Goal: Subscribe to service/newsletter

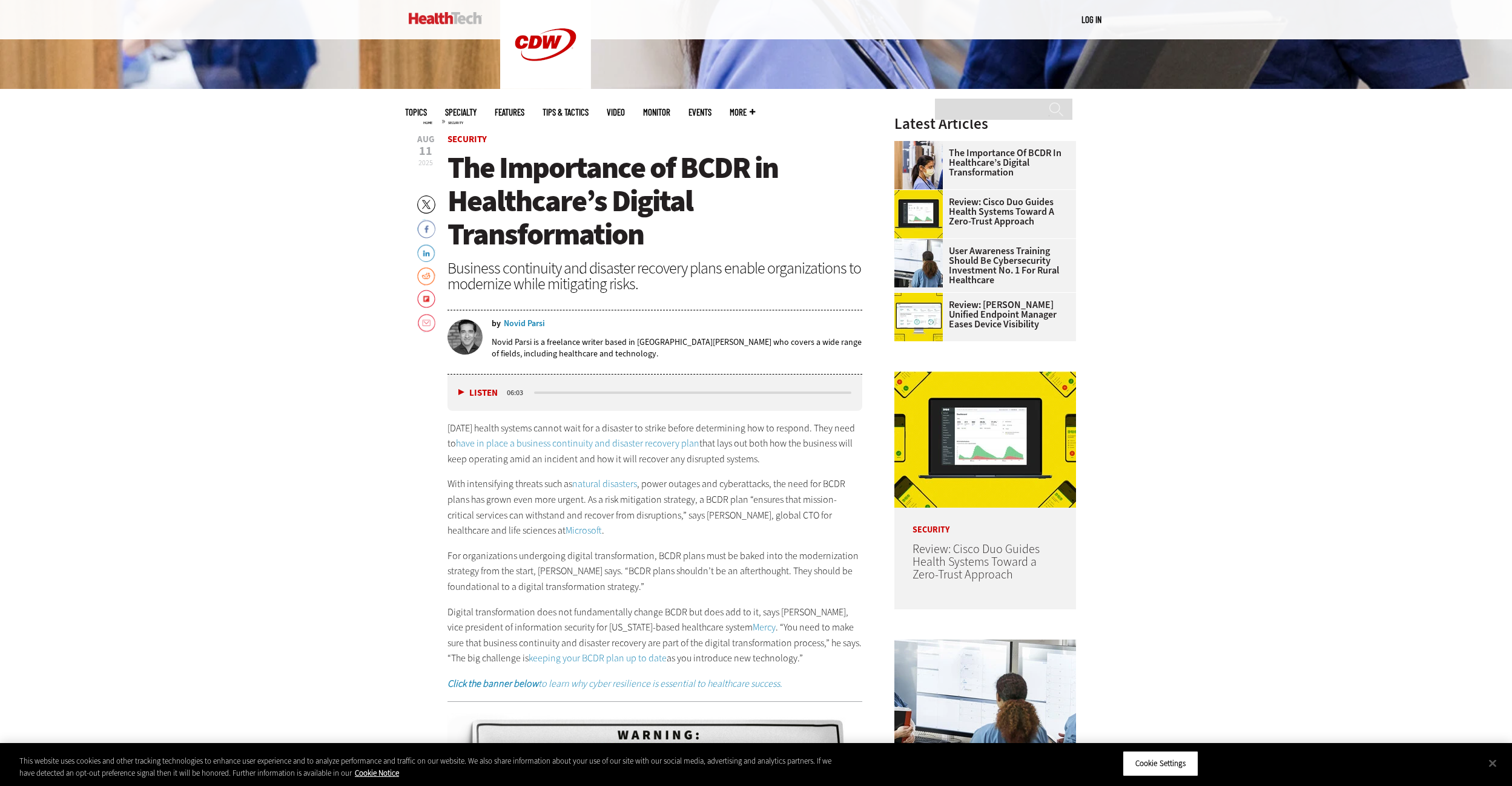
drag, startPoint x: 1289, startPoint y: 335, endPoint x: 1294, endPoint y: 250, distance: 85.1
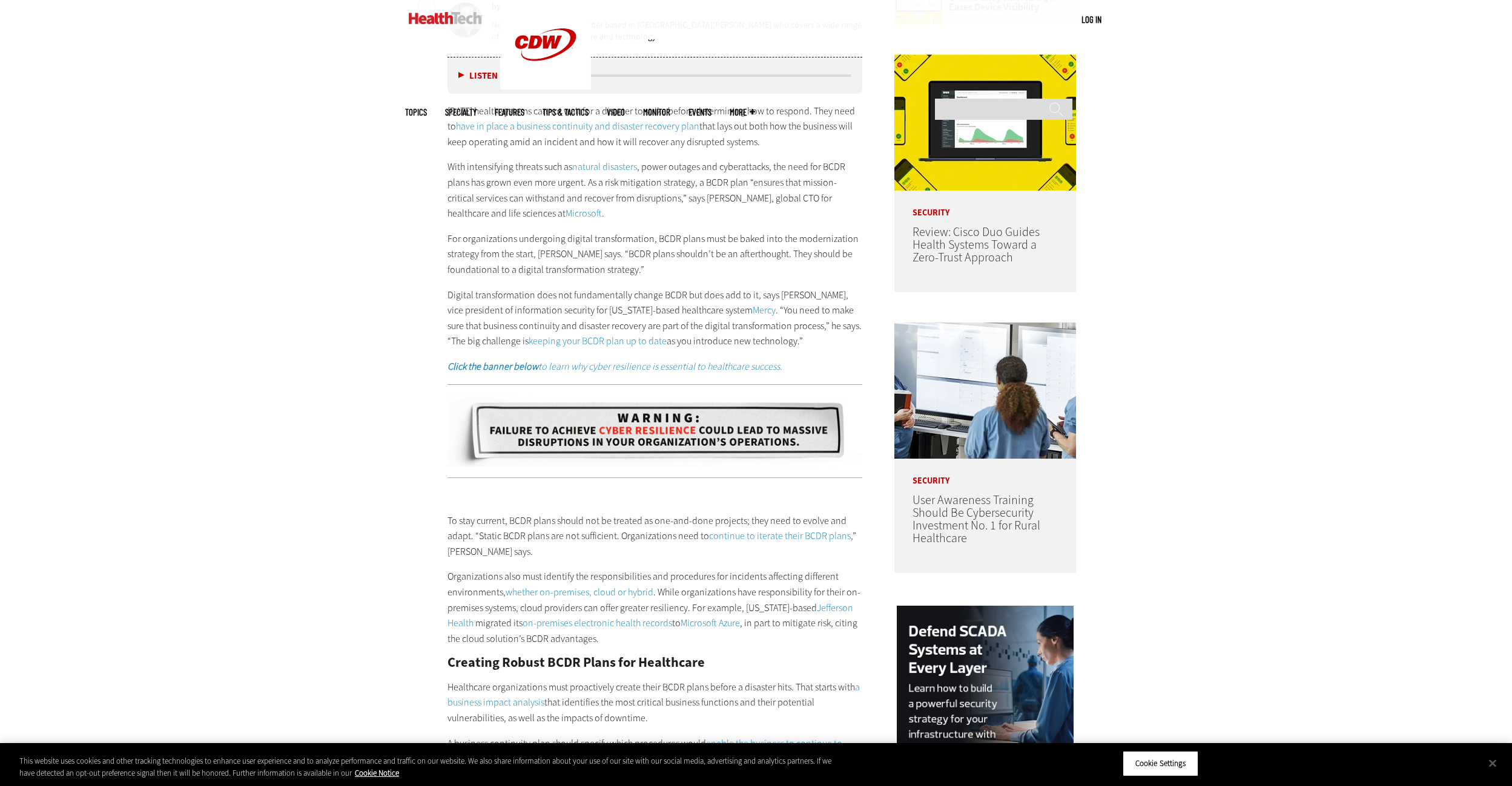
scroll to position [865, 0]
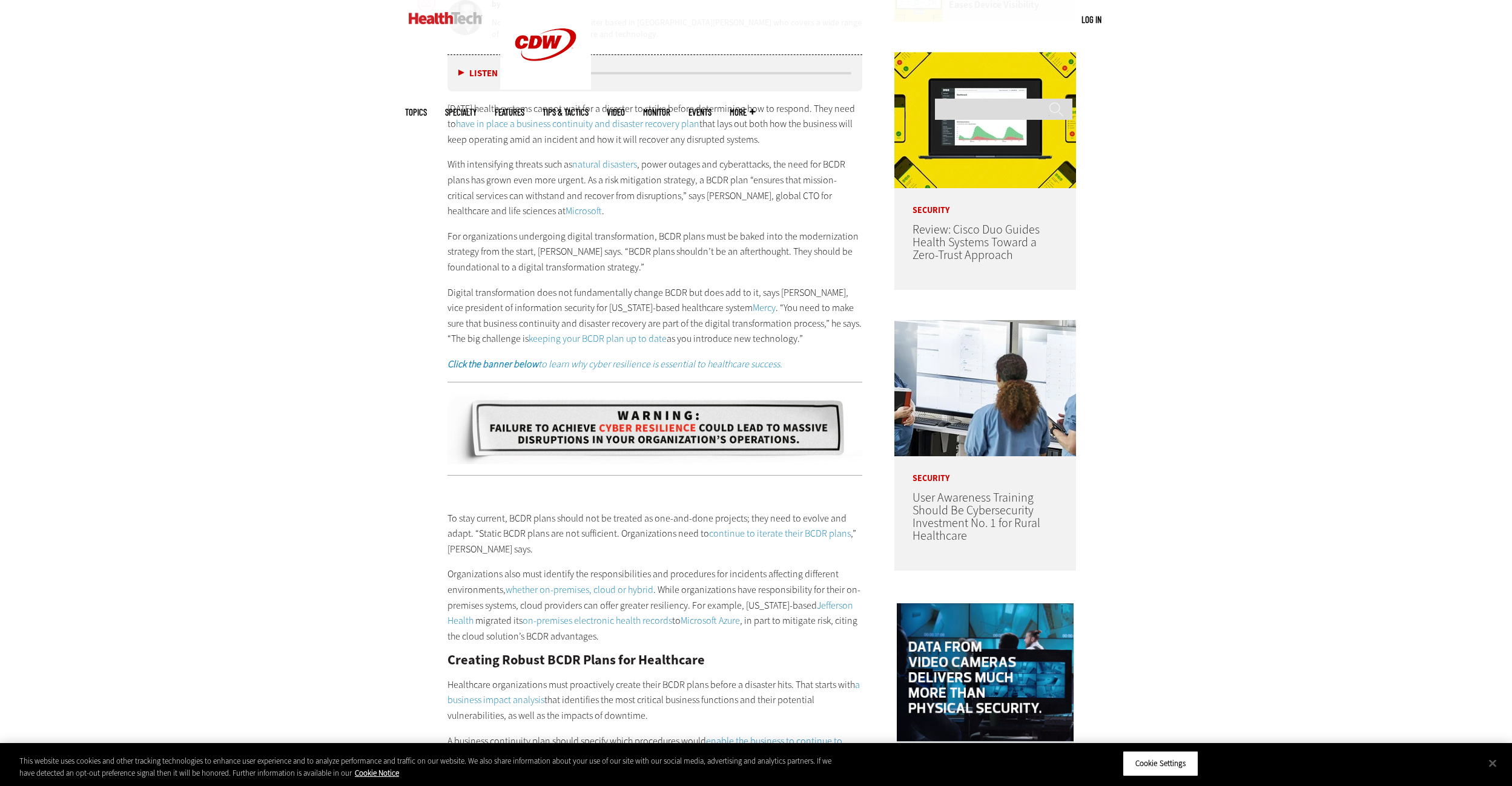
drag, startPoint x: 1353, startPoint y: 278, endPoint x: 1280, endPoint y: 262, distance: 74.7
click at [1280, 262] on div "Become an Insider Sign up [DATE] to receive premium content! Sign Up MENU Log i…" at bounding box center [756, 772] width 1512 height 3274
drag, startPoint x: 1344, startPoint y: 285, endPoint x: 1301, endPoint y: 242, distance: 60.8
click at [1301, 242] on div "Become an Insider Sign up [DATE] to receive premium content! Sign Up MENU Log i…" at bounding box center [756, 772] width 1512 height 3274
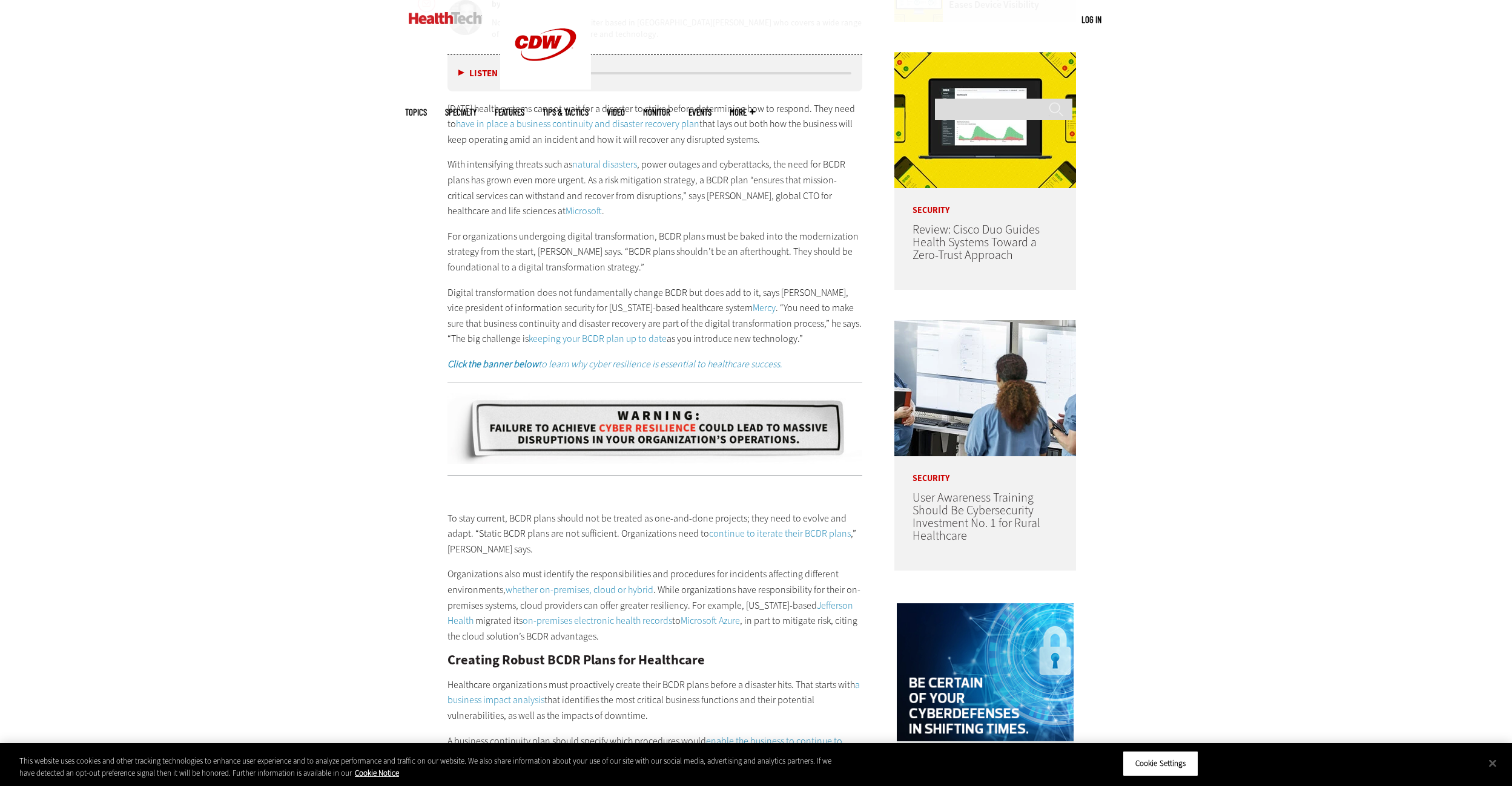
drag, startPoint x: 1336, startPoint y: 263, endPoint x: 1296, endPoint y: 209, distance: 67.2
click at [1296, 209] on div "Become an Insider Sign up [DATE] to receive premium content! Sign Up MENU Log i…" at bounding box center [756, 772] width 1512 height 3274
drag, startPoint x: 1344, startPoint y: 247, endPoint x: 1286, endPoint y: 214, distance: 66.7
click at [1286, 214] on div "Become an Insider Sign up [DATE] to receive premium content! Sign Up MENU Log i…" at bounding box center [756, 772] width 1512 height 3274
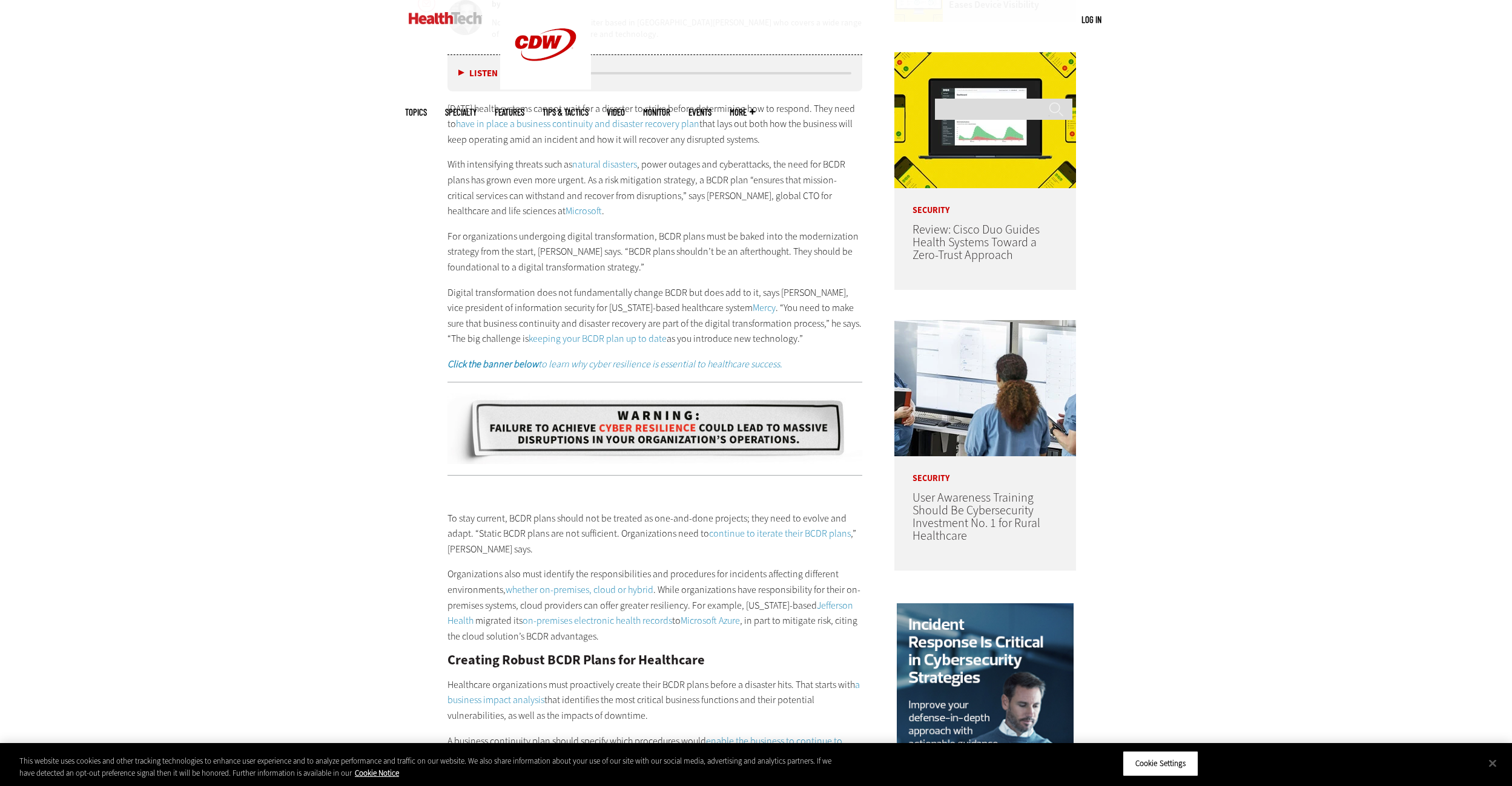
drag, startPoint x: 1337, startPoint y: 273, endPoint x: 1334, endPoint y: 219, distance: 54.1
click at [1315, 218] on div "Become an Insider Sign up [DATE] to receive premium content! Sign Up MENU Log i…" at bounding box center [756, 772] width 1512 height 3274
drag, startPoint x: 1348, startPoint y: 245, endPoint x: 1345, endPoint y: 193, distance: 52.1
click at [1345, 193] on div "Become an Insider Sign up [DATE] to receive premium content! Sign Up MENU Log i…" at bounding box center [756, 772] width 1512 height 3274
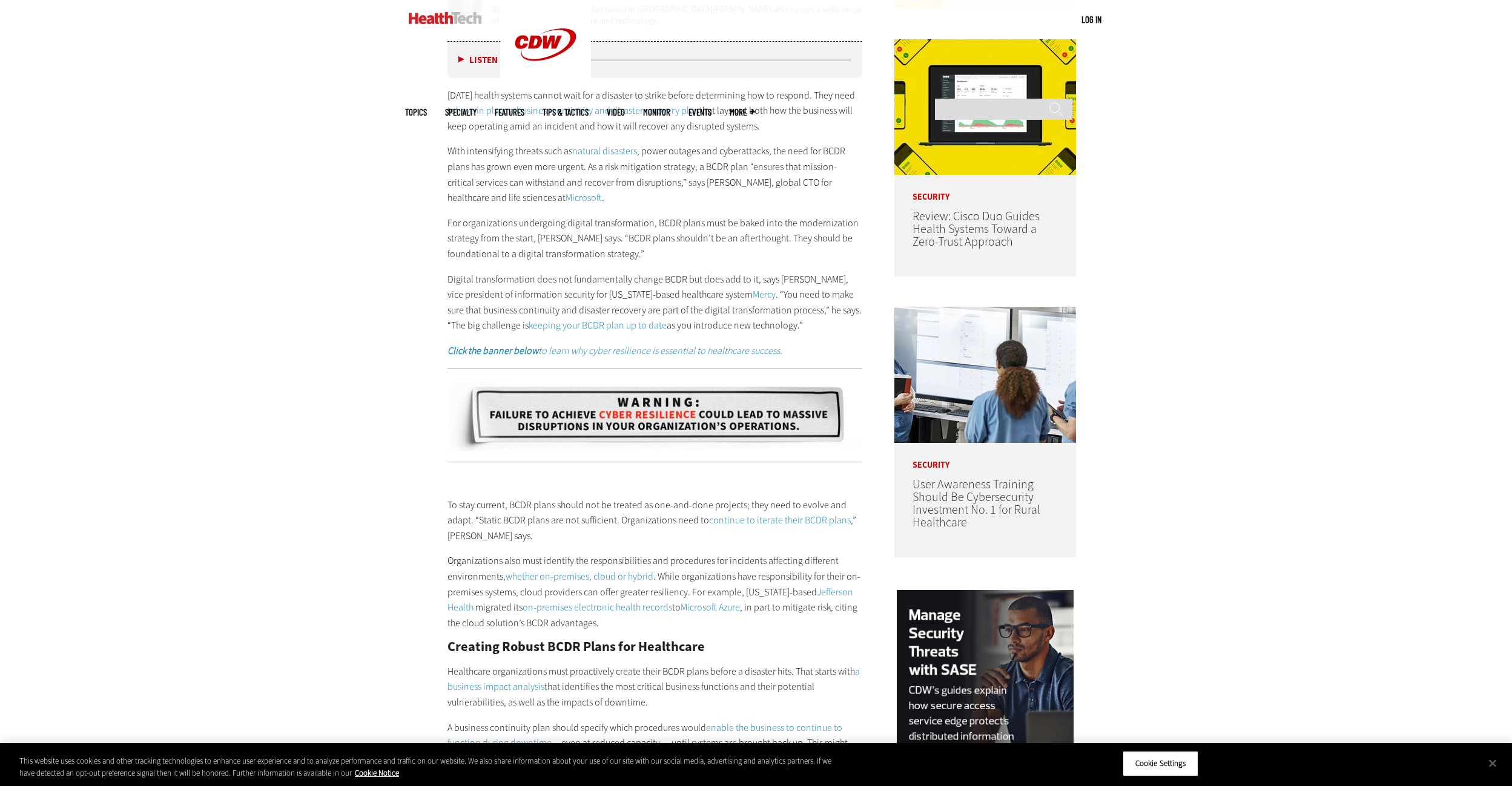
drag, startPoint x: 1341, startPoint y: 285, endPoint x: 1309, endPoint y: 232, distance: 61.9
click at [1309, 232] on div "Become an Insider Sign up [DATE] to receive premium content! Sign Up MENU Log i…" at bounding box center [756, 759] width 1512 height 3274
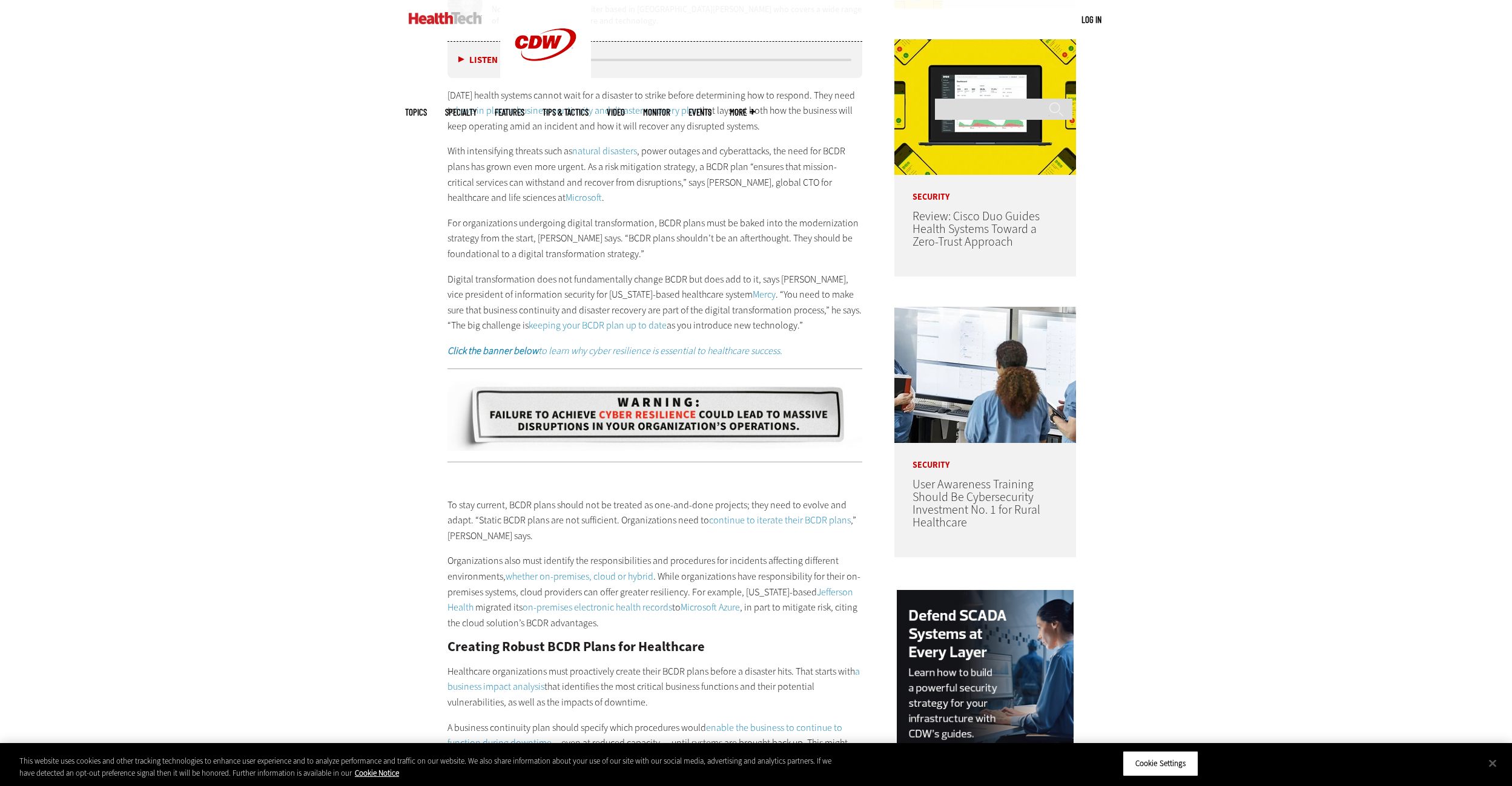
drag, startPoint x: 1325, startPoint y: 269, endPoint x: 1287, endPoint y: 232, distance: 53.0
click at [1287, 232] on div "Become an Insider Sign up [DATE] to receive premium content! Sign Up MENU Log i…" at bounding box center [756, 759] width 1512 height 3274
drag, startPoint x: 1320, startPoint y: 261, endPoint x: 1265, endPoint y: 223, distance: 66.9
click at [1265, 223] on div "Become an Insider Sign up [DATE] to receive premium content! Sign Up MENU Log i…" at bounding box center [756, 759] width 1512 height 3274
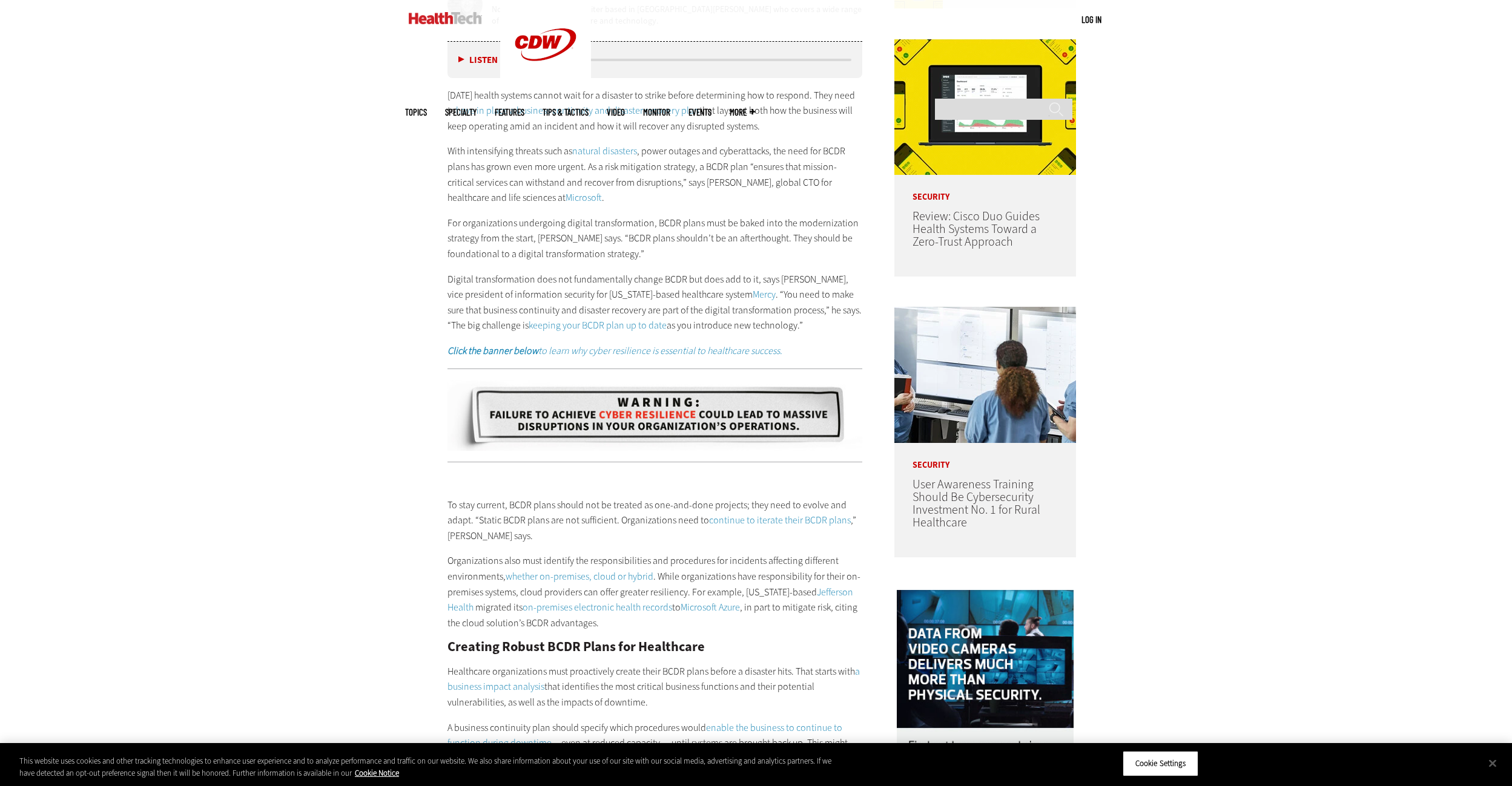
drag, startPoint x: 1299, startPoint y: 273, endPoint x: 1287, endPoint y: 248, distance: 27.7
click at [1277, 234] on div "Become an Insider Sign up [DATE] to receive premium content! Sign Up MENU Log i…" at bounding box center [756, 759] width 1512 height 3274
drag, startPoint x: 1307, startPoint y: 259, endPoint x: 1256, endPoint y: 235, distance: 56.4
click at [1256, 235] on div "Become an Insider Sign up [DATE] to receive premium content! Sign Up MENU Log i…" at bounding box center [756, 759] width 1512 height 3274
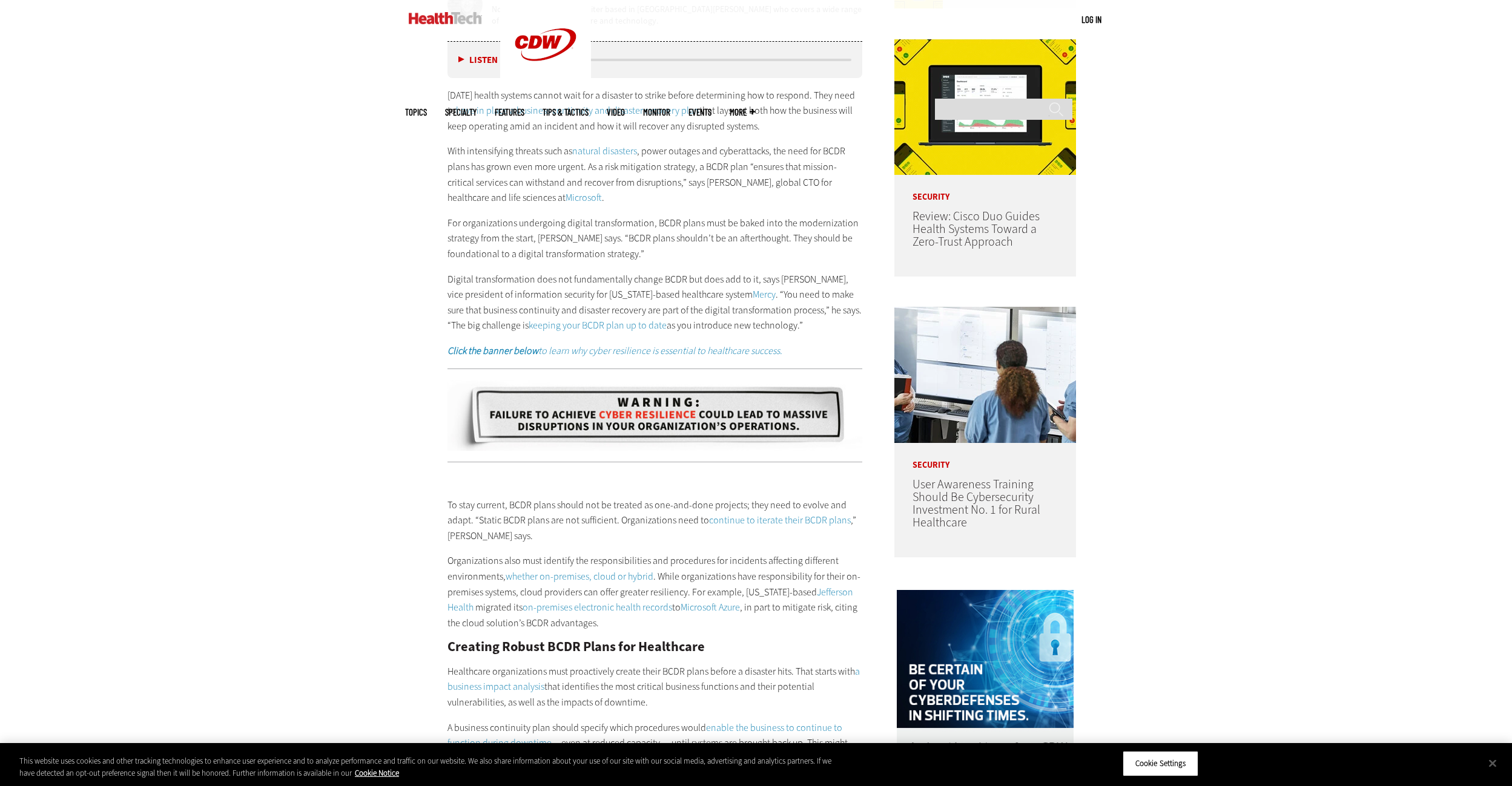
drag, startPoint x: 1304, startPoint y: 269, endPoint x: 1270, endPoint y: 246, distance: 41.0
click at [1270, 246] on div "Become an Insider Sign up [DATE] to receive premium content! Sign Up MENU Log i…" at bounding box center [756, 759] width 1512 height 3274
drag, startPoint x: 1337, startPoint y: 278, endPoint x: 1294, endPoint y: 254, distance: 49.2
click at [1294, 254] on div "Become an Insider Sign up [DATE] to receive premium content! Sign Up MENU Log i…" at bounding box center [756, 759] width 1512 height 3274
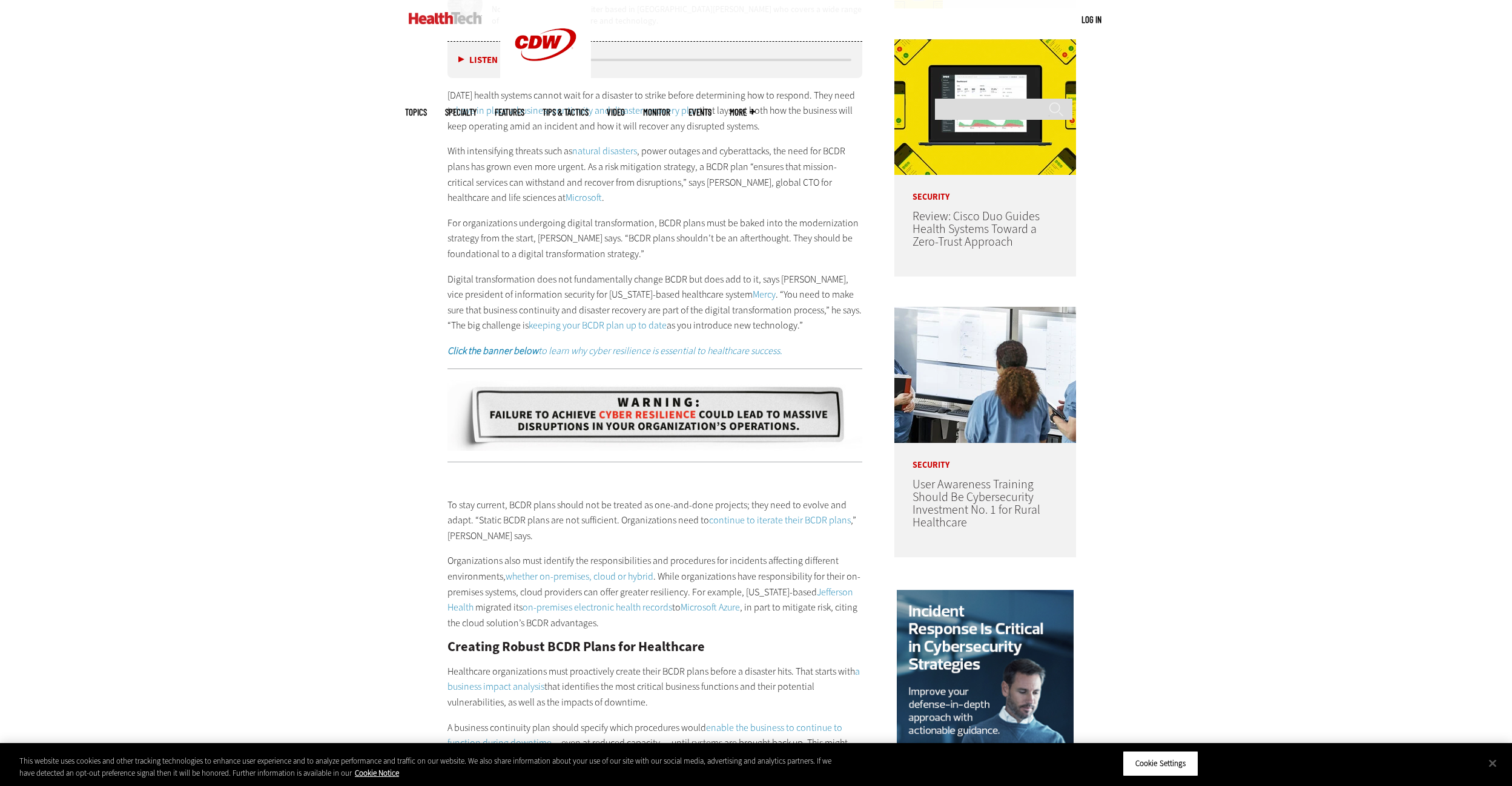
drag, startPoint x: 1305, startPoint y: 281, endPoint x: 1248, endPoint y: 275, distance: 57.3
click at [1248, 275] on div "Become an Insider Sign up [DATE] to receive premium content! Sign Up MENU Log i…" at bounding box center [756, 759] width 1512 height 3274
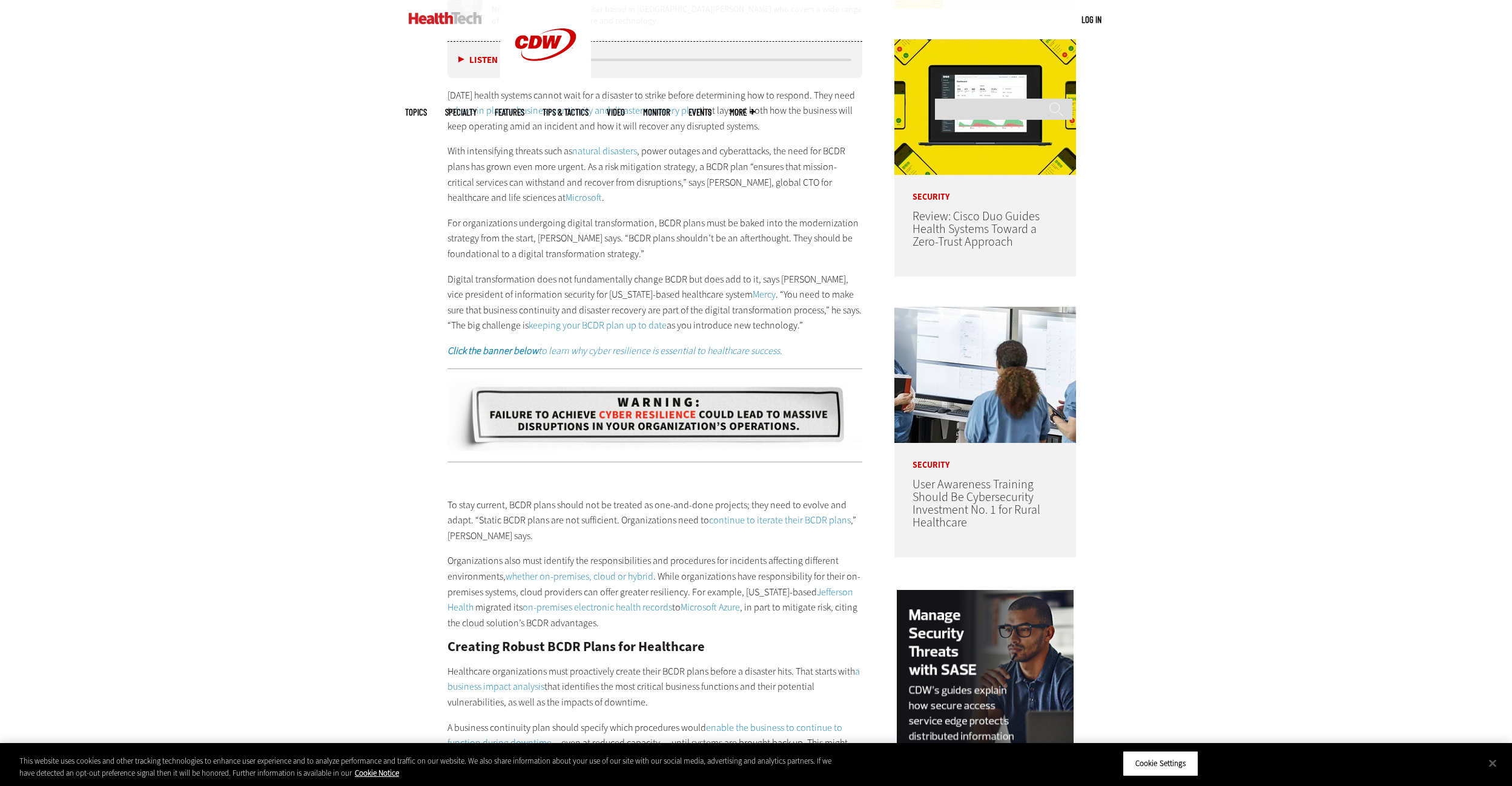
drag, startPoint x: 1261, startPoint y: 289, endPoint x: 1285, endPoint y: 249, distance: 46.6
click at [1275, 241] on div "Become an Insider Sign up [DATE] to receive premium content! Sign Up MENU Log i…" at bounding box center [756, 759] width 1512 height 3274
drag, startPoint x: 1312, startPoint y: 280, endPoint x: 1309, endPoint y: 287, distance: 7.6
drag, startPoint x: 1309, startPoint y: 287, endPoint x: 1298, endPoint y: 233, distance: 55.1
click at [1298, 233] on div "Become an Insider Sign up [DATE] to receive premium content! Sign Up MENU Log i…" at bounding box center [756, 759] width 1512 height 3274
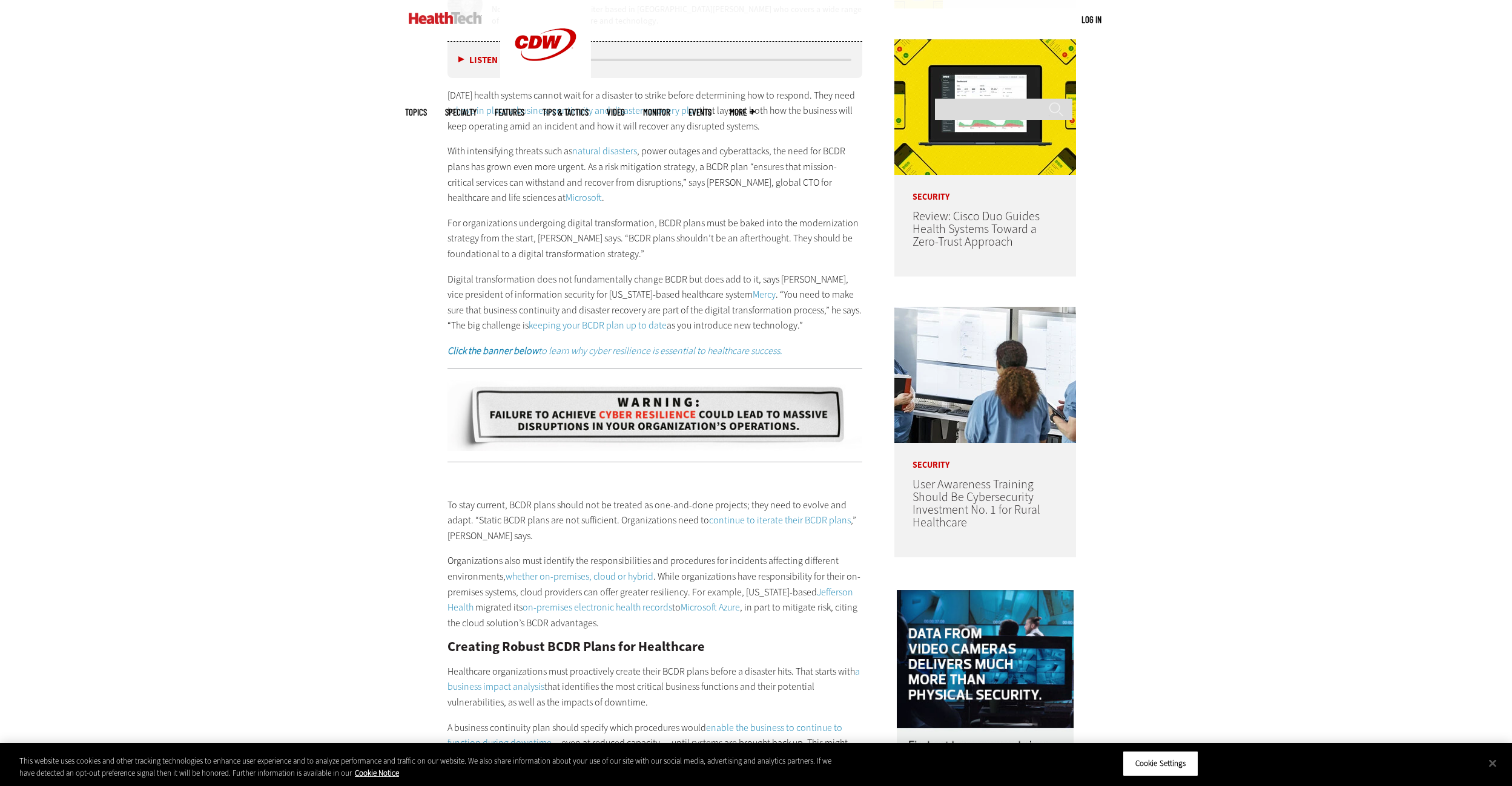
drag, startPoint x: 1311, startPoint y: 290, endPoint x: 1259, endPoint y: 290, distance: 52.0
click at [1274, 267] on div "Become an Insider Sign up [DATE] to receive premium content! Sign Up MENU Log i…" at bounding box center [756, 759] width 1512 height 3274
drag, startPoint x: 1314, startPoint y: 279, endPoint x: 1313, endPoint y: 239, distance: 40.0
click at [1313, 239] on div "Become an Insider Sign up [DATE] to receive premium content! Sign Up MENU Log i…" at bounding box center [756, 759] width 1512 height 3274
drag, startPoint x: 1335, startPoint y: 280, endPoint x: 1359, endPoint y: 239, distance: 47.5
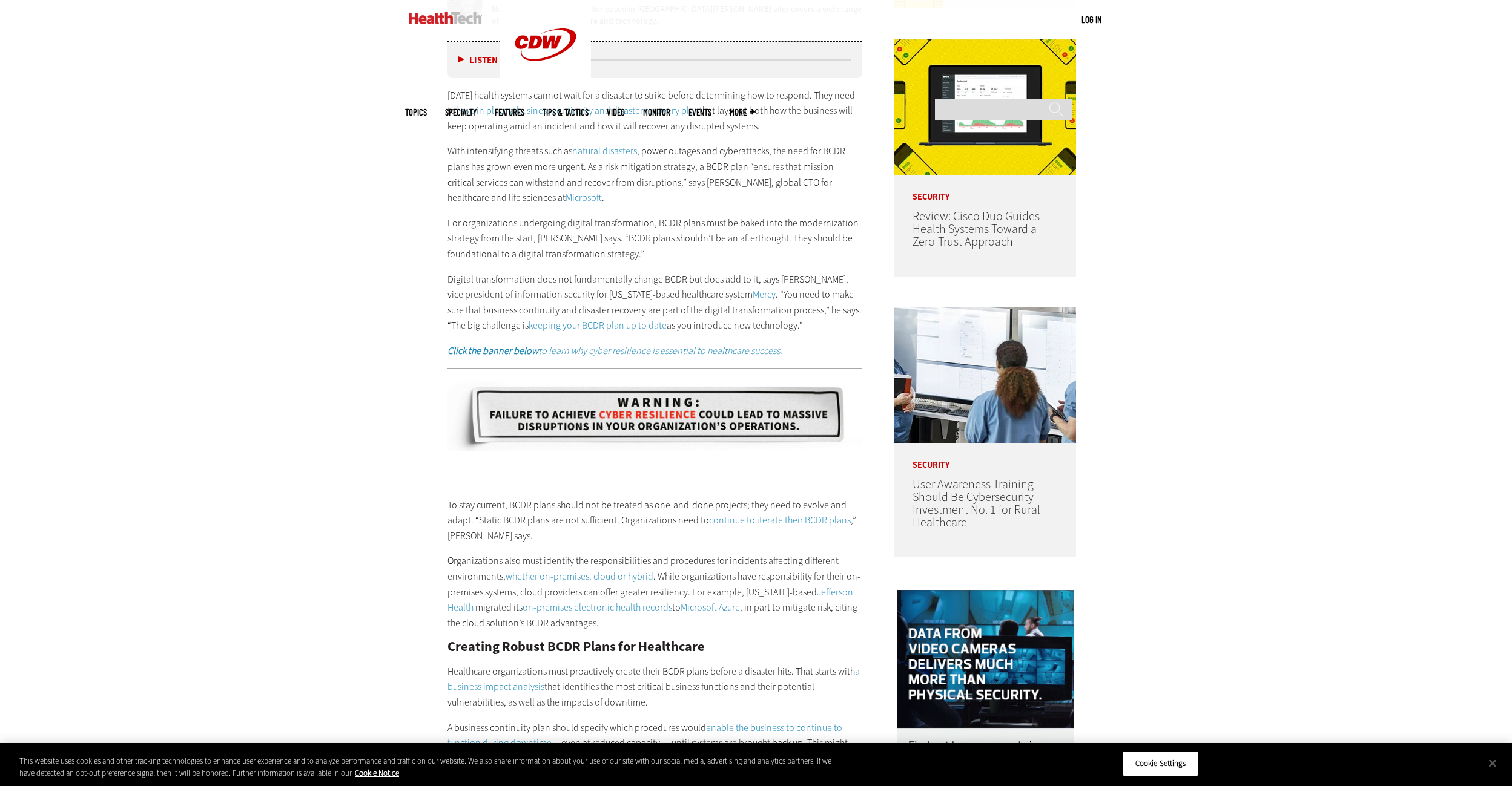
click at [1349, 229] on div "Become an Insider Sign up [DATE] to receive premium content! Sign Up MENU Log i…" at bounding box center [756, 759] width 1512 height 3274
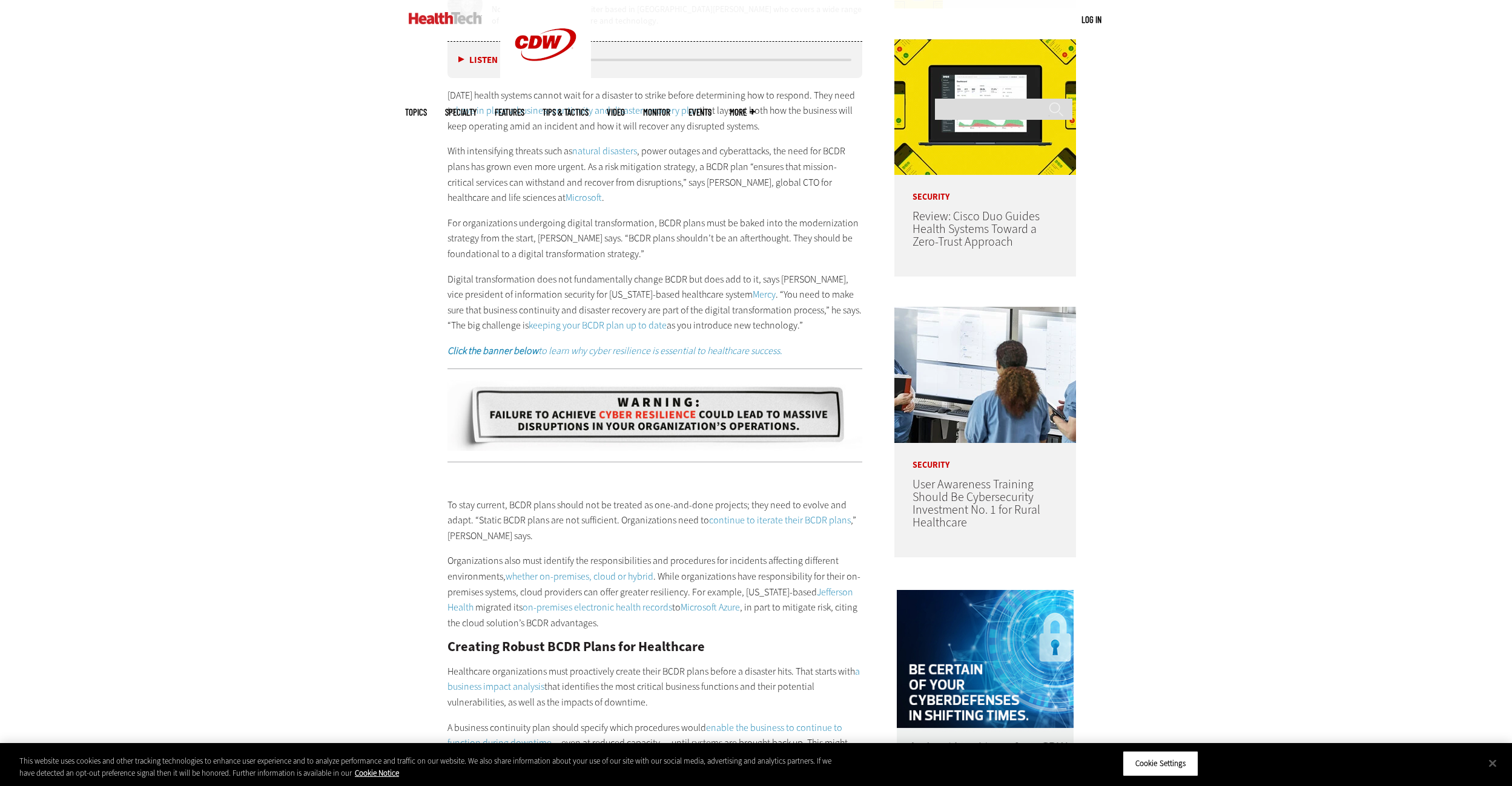
drag, startPoint x: 1336, startPoint y: 284, endPoint x: 1359, endPoint y: 251, distance: 40.2
click at [1359, 251] on div "Become an Insider Sign up [DATE] to receive premium content! Sign Up MENU Log i…" at bounding box center [756, 759] width 1512 height 3274
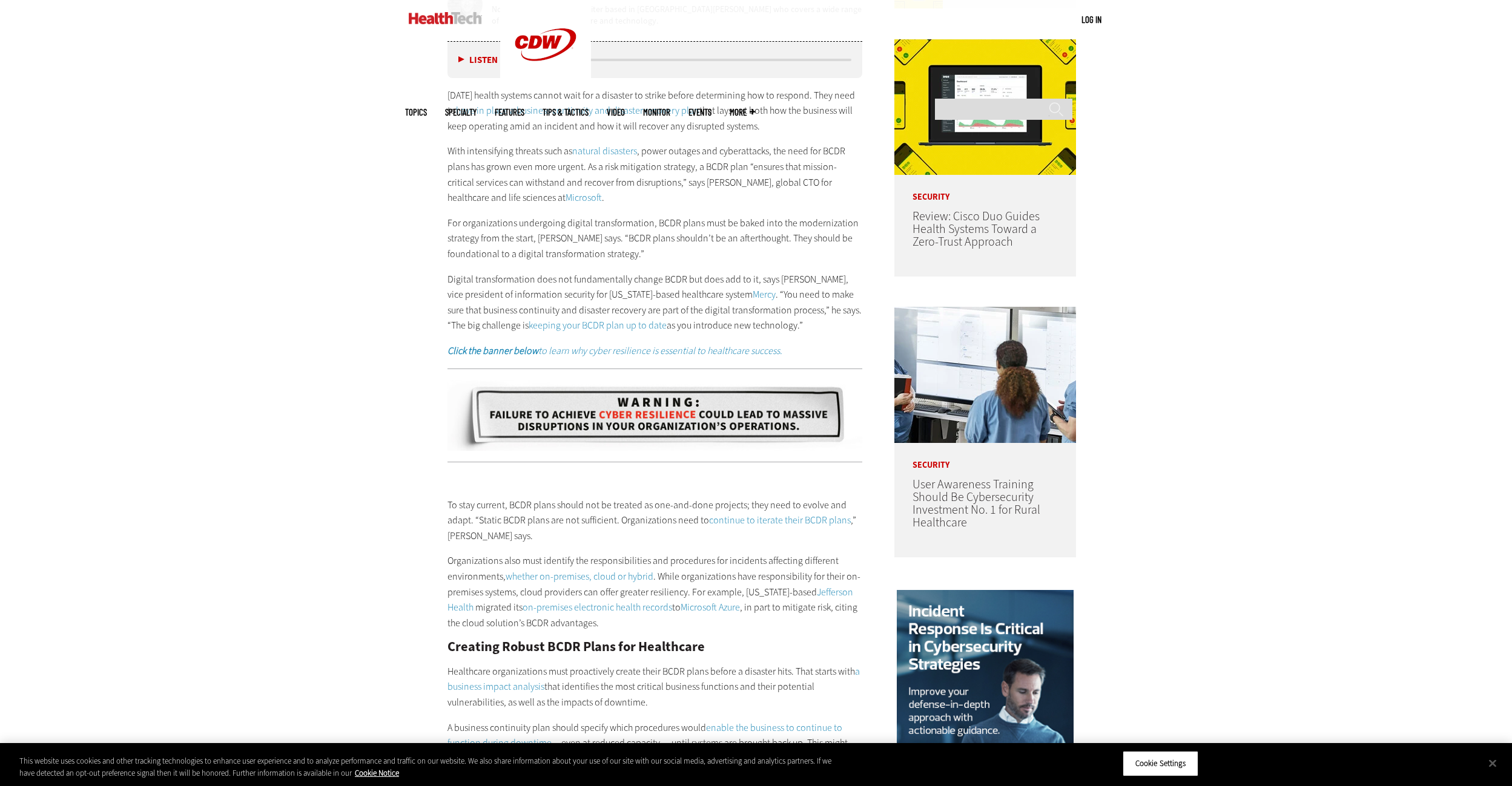
drag, startPoint x: 1340, startPoint y: 285, endPoint x: 1307, endPoint y: 255, distance: 44.6
click at [1302, 253] on div "Become an Insider Sign up [DATE] to receive premium content! Sign Up MENU Log i…" at bounding box center [756, 759] width 1512 height 3274
drag, startPoint x: 1322, startPoint y: 274, endPoint x: 1340, endPoint y: 231, distance: 46.6
click at [1299, 220] on div "Become an Insider Sign up [DATE] to receive premium content! Sign Up MENU Log i…" at bounding box center [756, 759] width 1512 height 3274
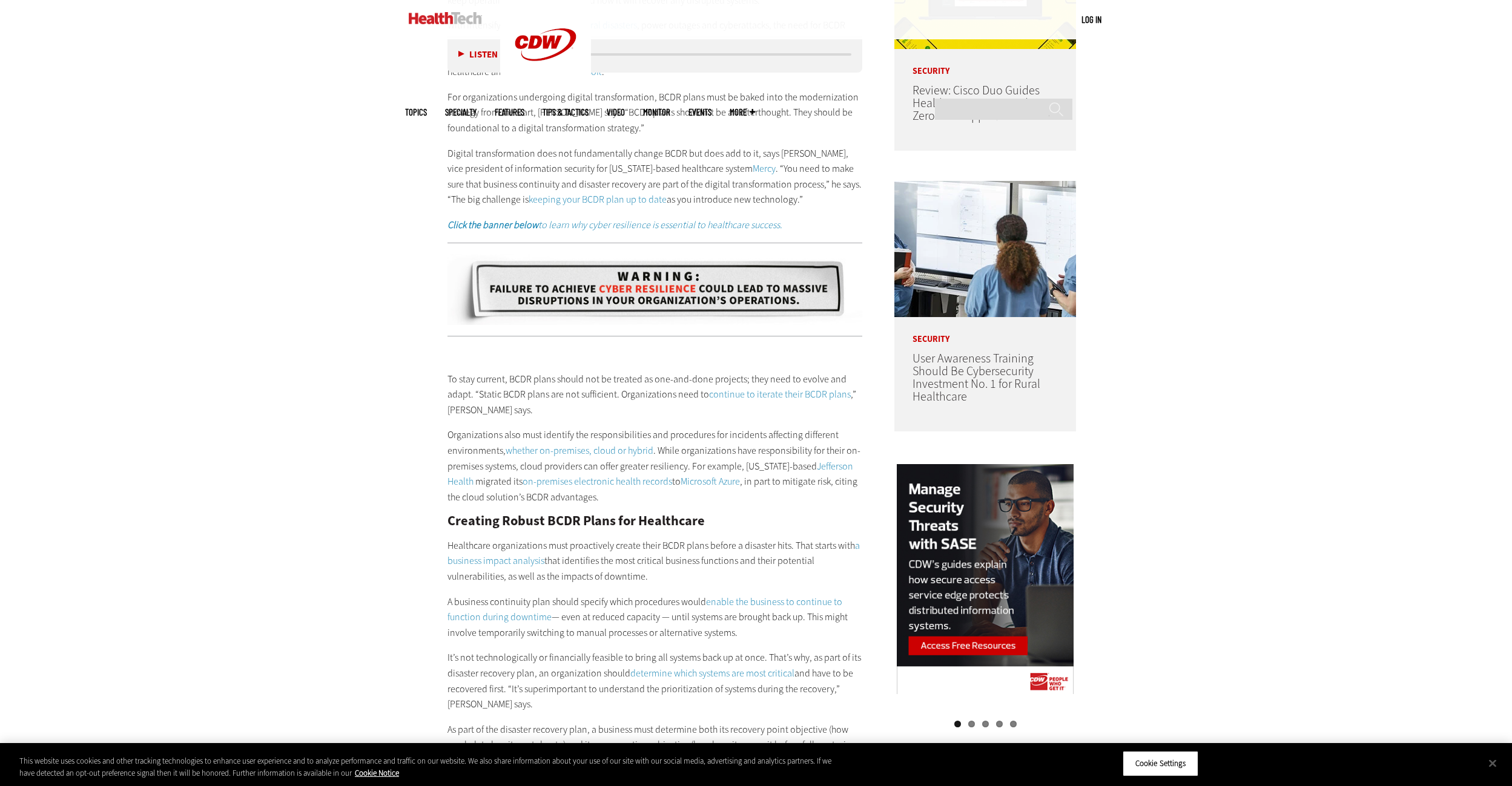
scroll to position [1014, 0]
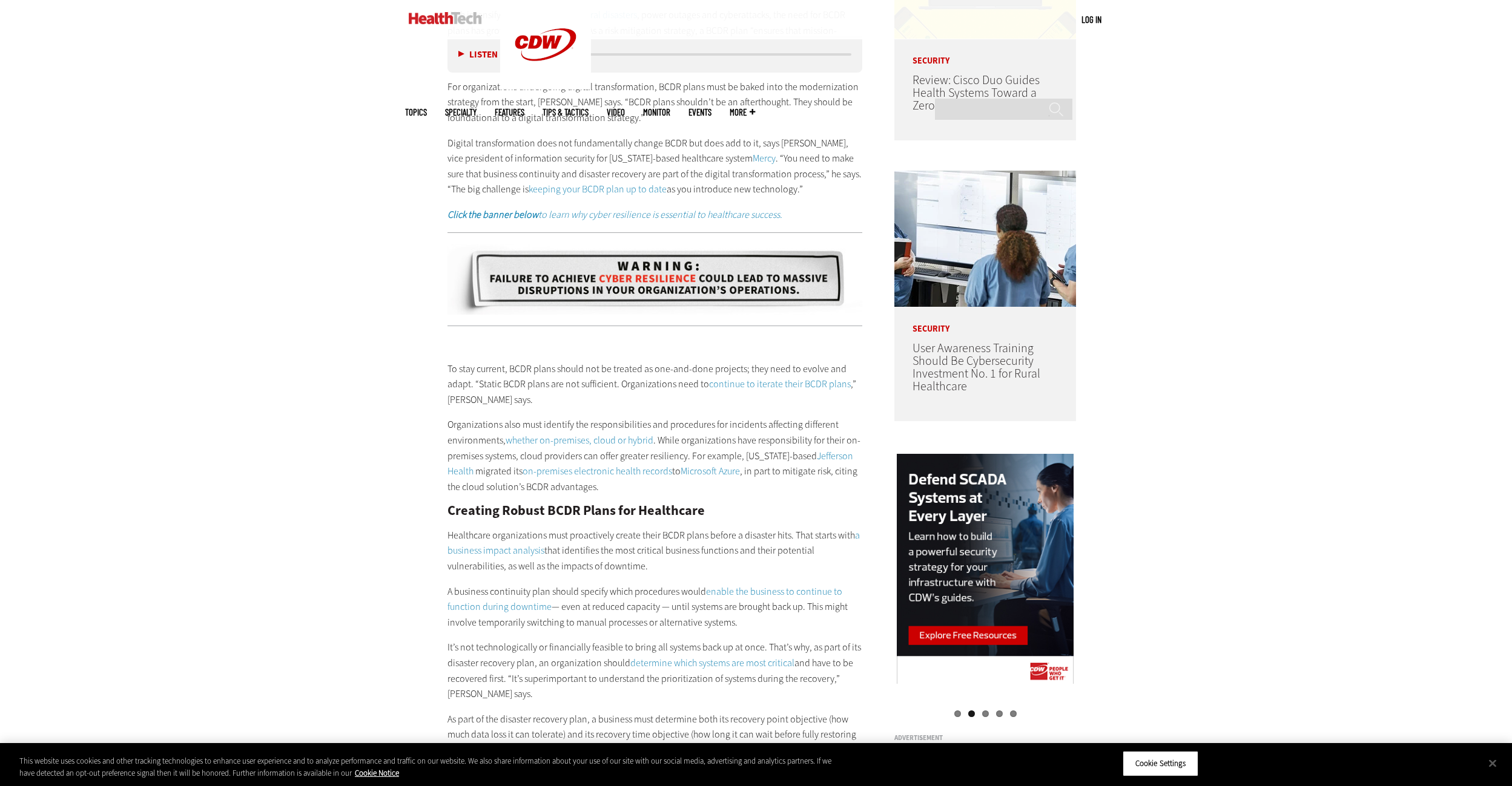
drag, startPoint x: 1343, startPoint y: 297, endPoint x: 1295, endPoint y: 285, distance: 49.5
click at [1295, 285] on div "Become an Insider Sign up [DATE] to receive premium content! Sign Up MENU Log i…" at bounding box center [756, 622] width 1512 height 3274
drag, startPoint x: 1314, startPoint y: 287, endPoint x: 1296, endPoint y: 241, distance: 49.4
click at [1296, 241] on div "Become an Insider Sign up [DATE] to receive premium content! Sign Up MENU Log i…" at bounding box center [756, 622] width 1512 height 3274
drag, startPoint x: 1297, startPoint y: 278, endPoint x: 1237, endPoint y: 269, distance: 60.7
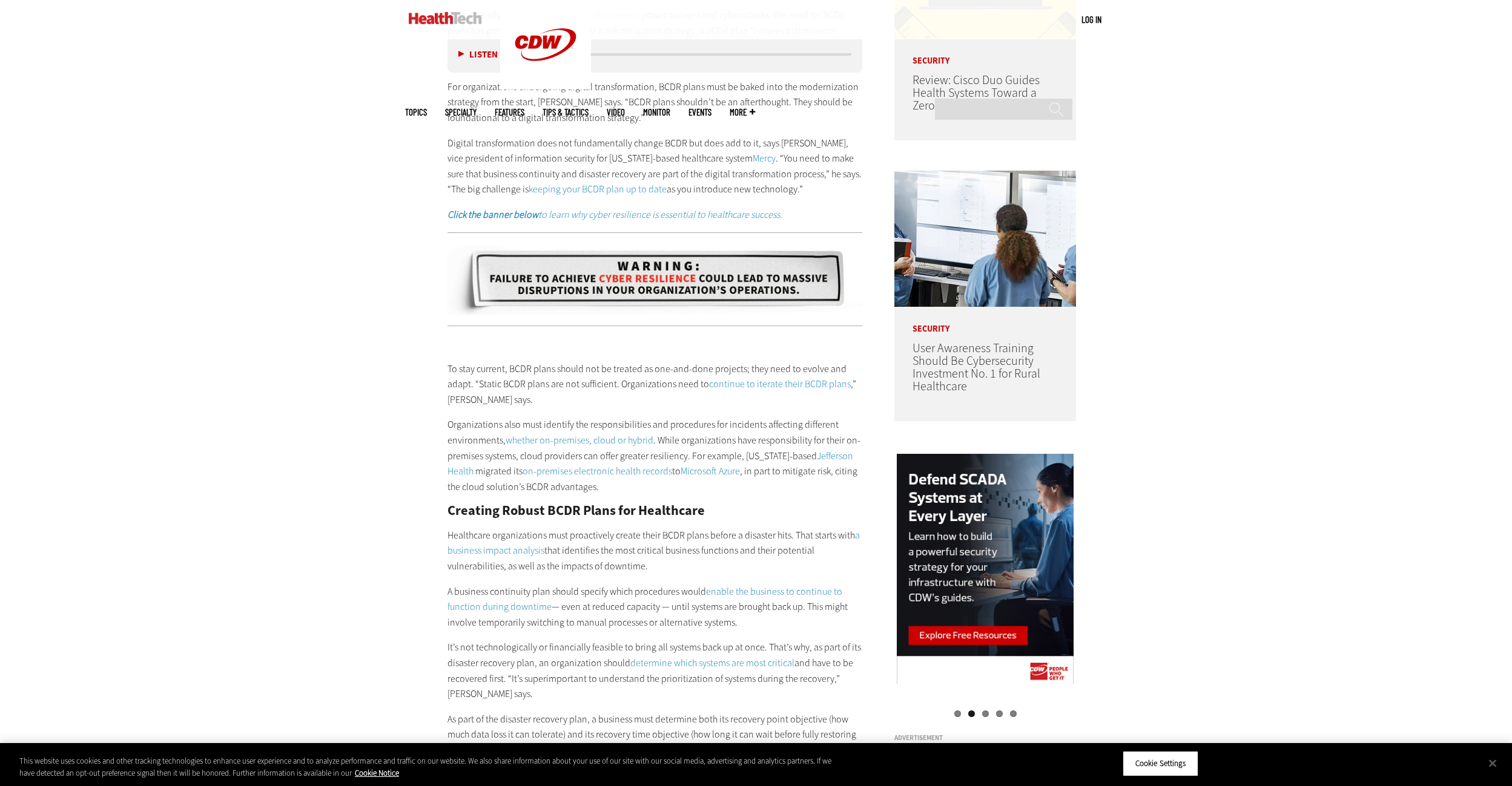
click at [1237, 269] on div "Become an Insider Sign up [DATE] to receive premium content! Sign Up MENU Log i…" at bounding box center [756, 622] width 1512 height 3274
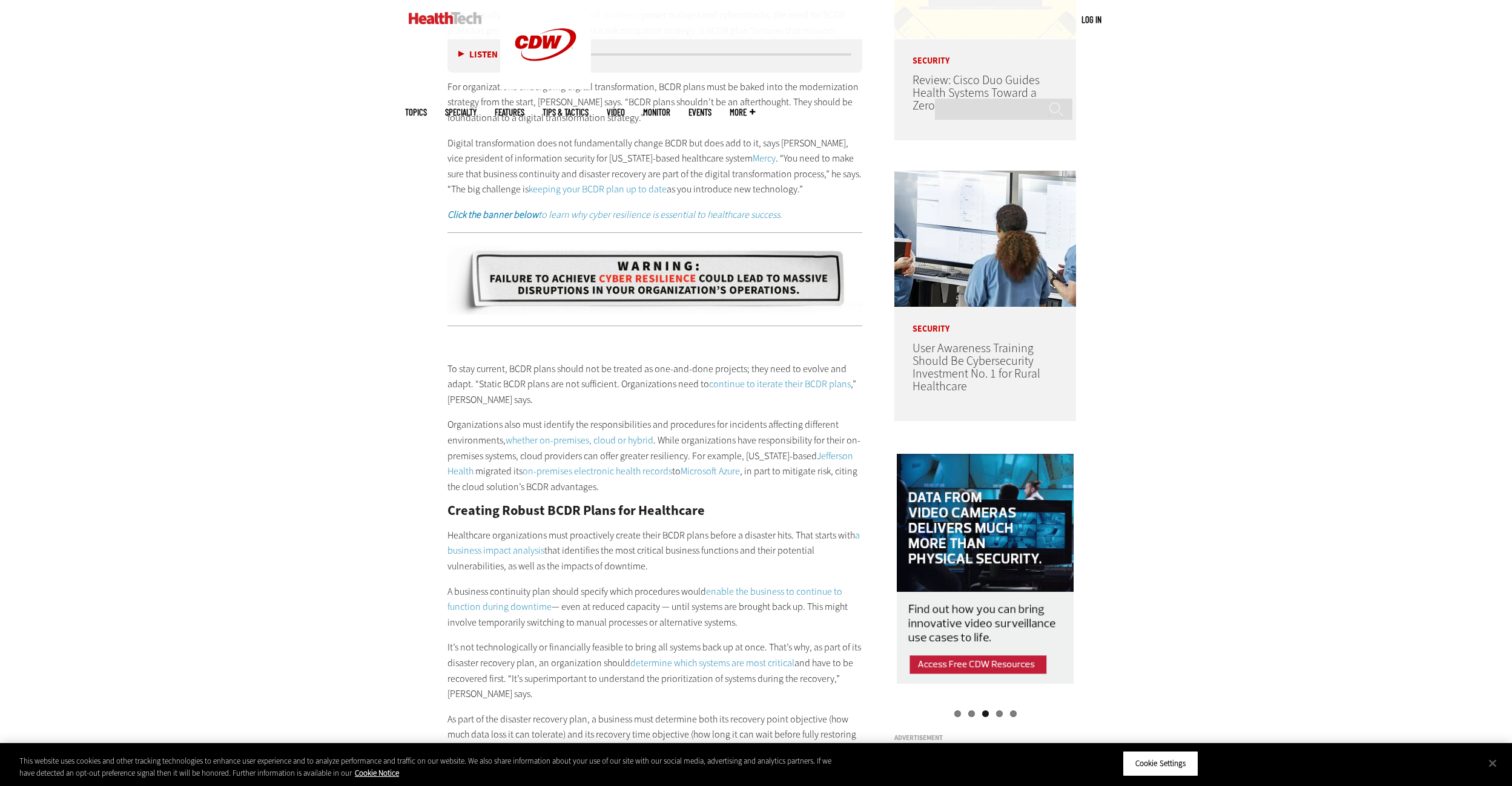
drag, startPoint x: 1295, startPoint y: 283, endPoint x: 1267, endPoint y: 273, distance: 29.7
click at [1267, 273] on div "Become an Insider Sign up [DATE] to receive premium content! Sign Up MENU Log i…" at bounding box center [756, 622] width 1512 height 3274
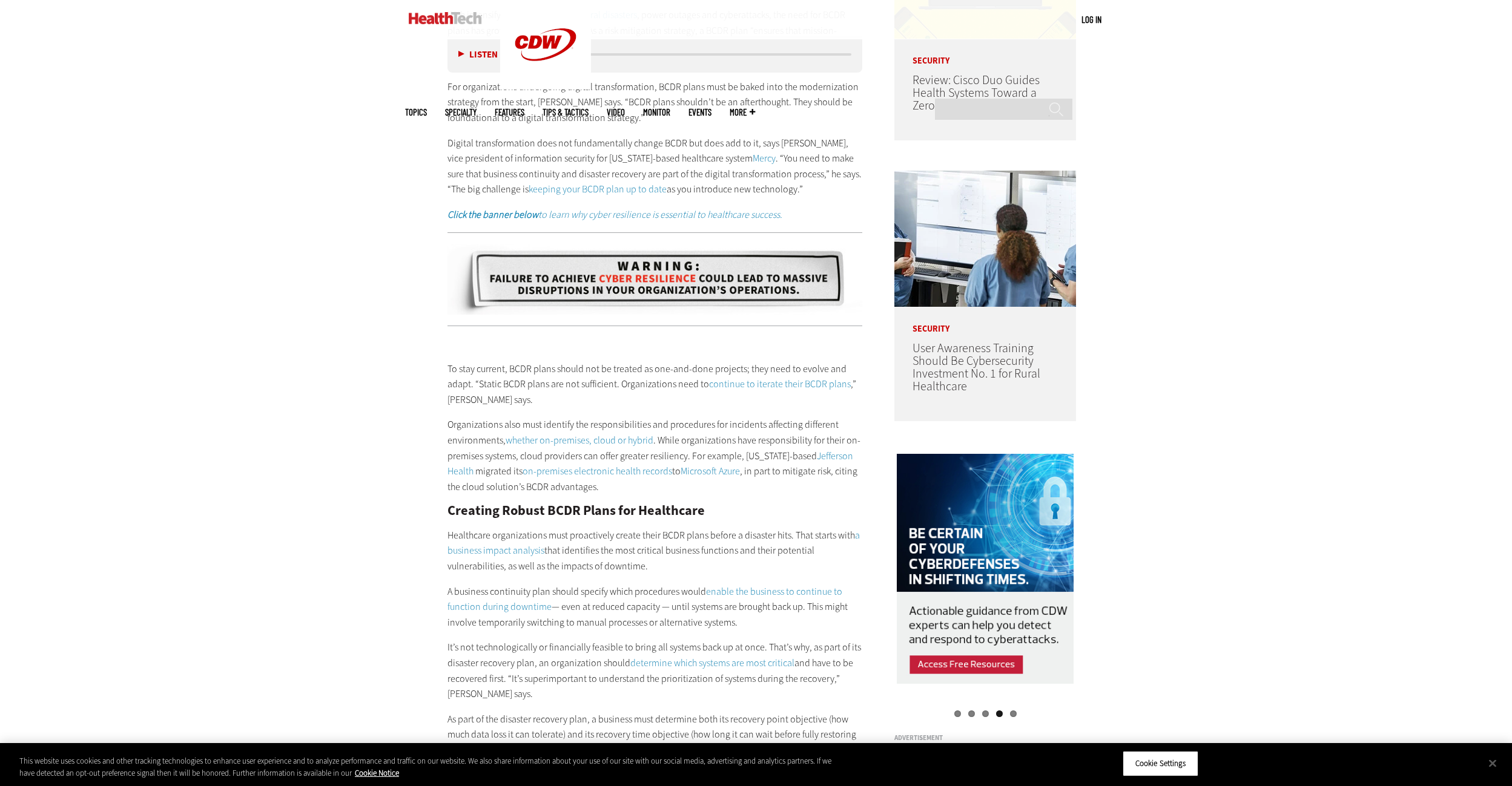
drag, startPoint x: 1307, startPoint y: 286, endPoint x: 1275, endPoint y: 277, distance: 33.2
click at [1275, 277] on div "Become an Insider Sign up [DATE] to receive premium content! Sign Up MENU Log i…" at bounding box center [756, 622] width 1512 height 3274
drag, startPoint x: 1312, startPoint y: 282, endPoint x: 1281, endPoint y: 261, distance: 37.4
click at [1281, 261] on div "Become an Insider Sign up [DATE] to receive premium content! Sign Up MENU Log i…" at bounding box center [756, 622] width 1512 height 3274
drag, startPoint x: 1290, startPoint y: 278, endPoint x: 1238, endPoint y: 269, distance: 52.8
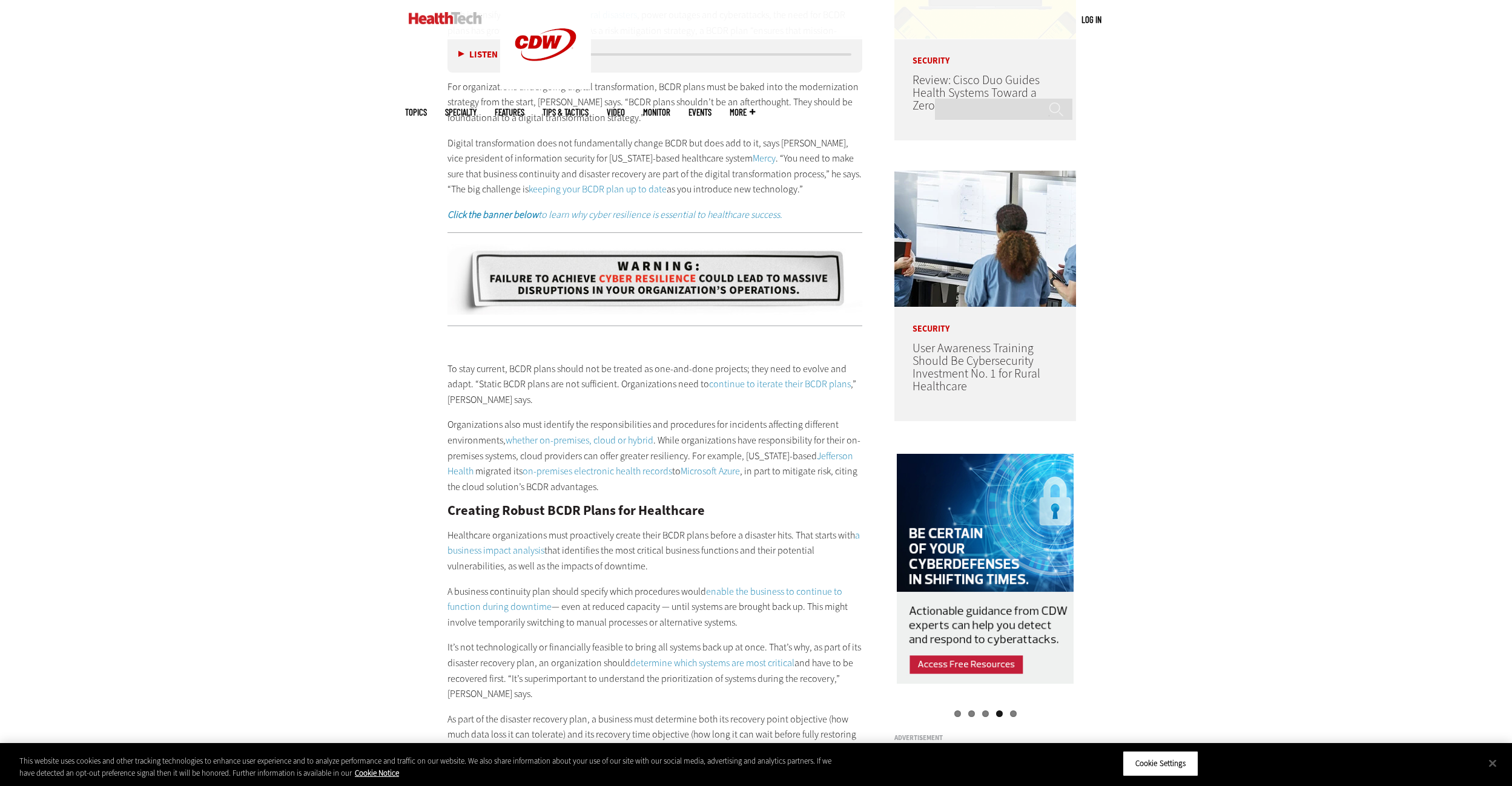
click at [1238, 269] on div "Become an Insider Sign up [DATE] to receive premium content! Sign Up MENU Log i…" at bounding box center [756, 622] width 1512 height 3274
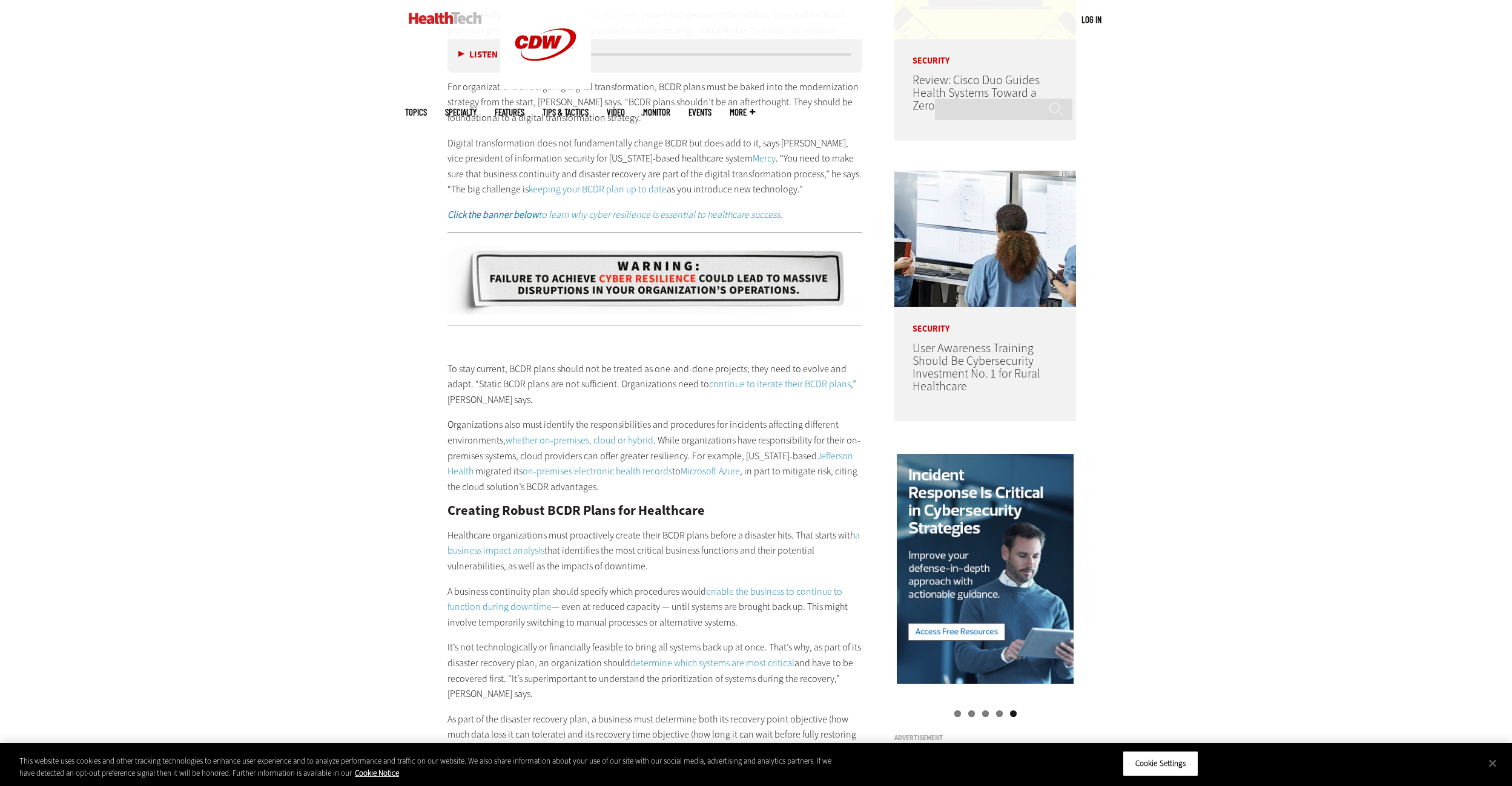
drag, startPoint x: 1292, startPoint y: 267, endPoint x: 1243, endPoint y: 256, distance: 50.2
click at [1243, 256] on div "Become an Insider Sign up [DATE] to receive premium content! Sign Up MENU Log i…" at bounding box center [756, 622] width 1512 height 3274
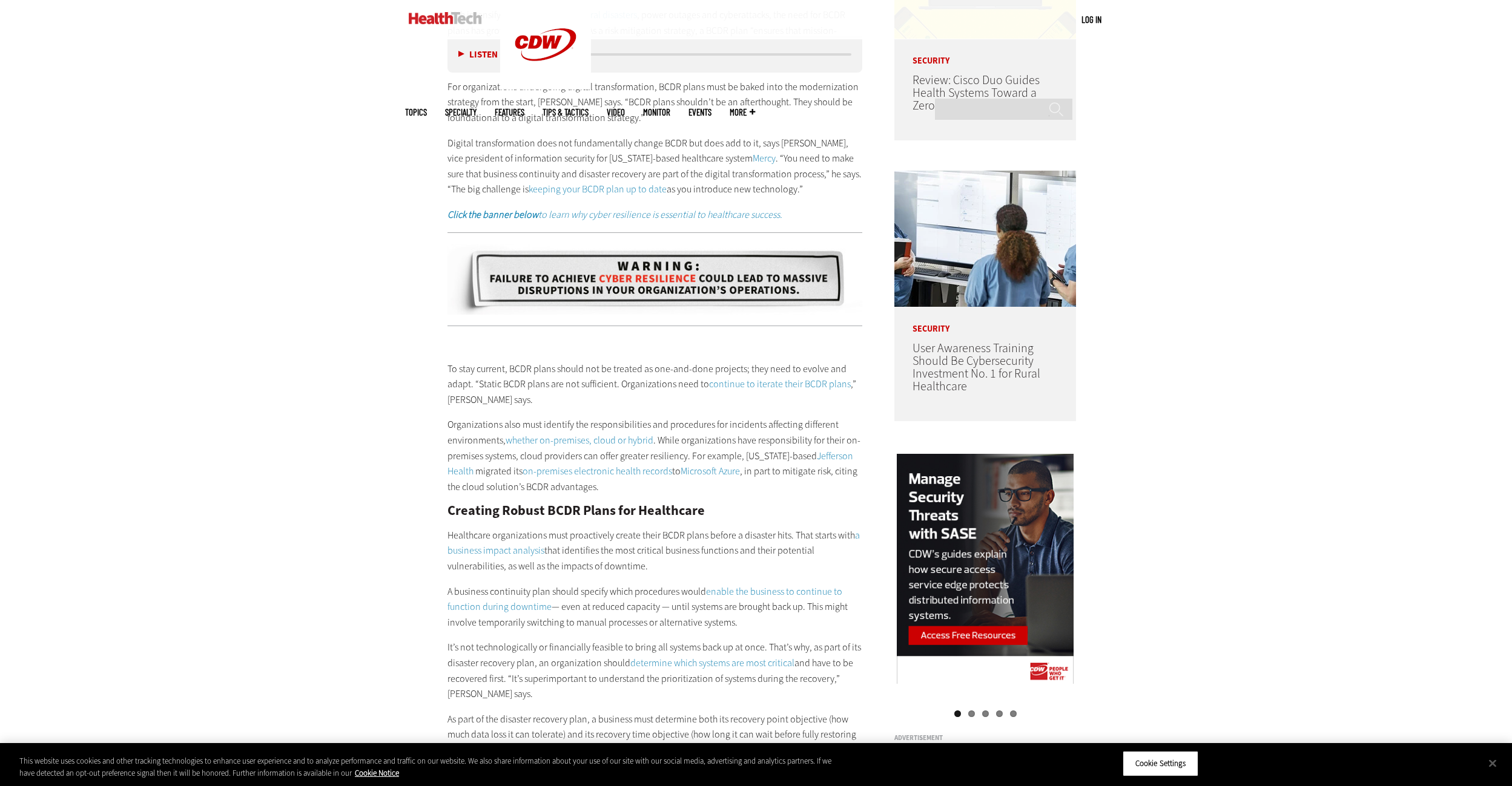
drag, startPoint x: 1269, startPoint y: 265, endPoint x: 1241, endPoint y: 256, distance: 29.4
click at [1236, 253] on div "Become an Insider Sign up [DATE] to receive premium content! Sign Up MENU Log i…" at bounding box center [756, 622] width 1512 height 3274
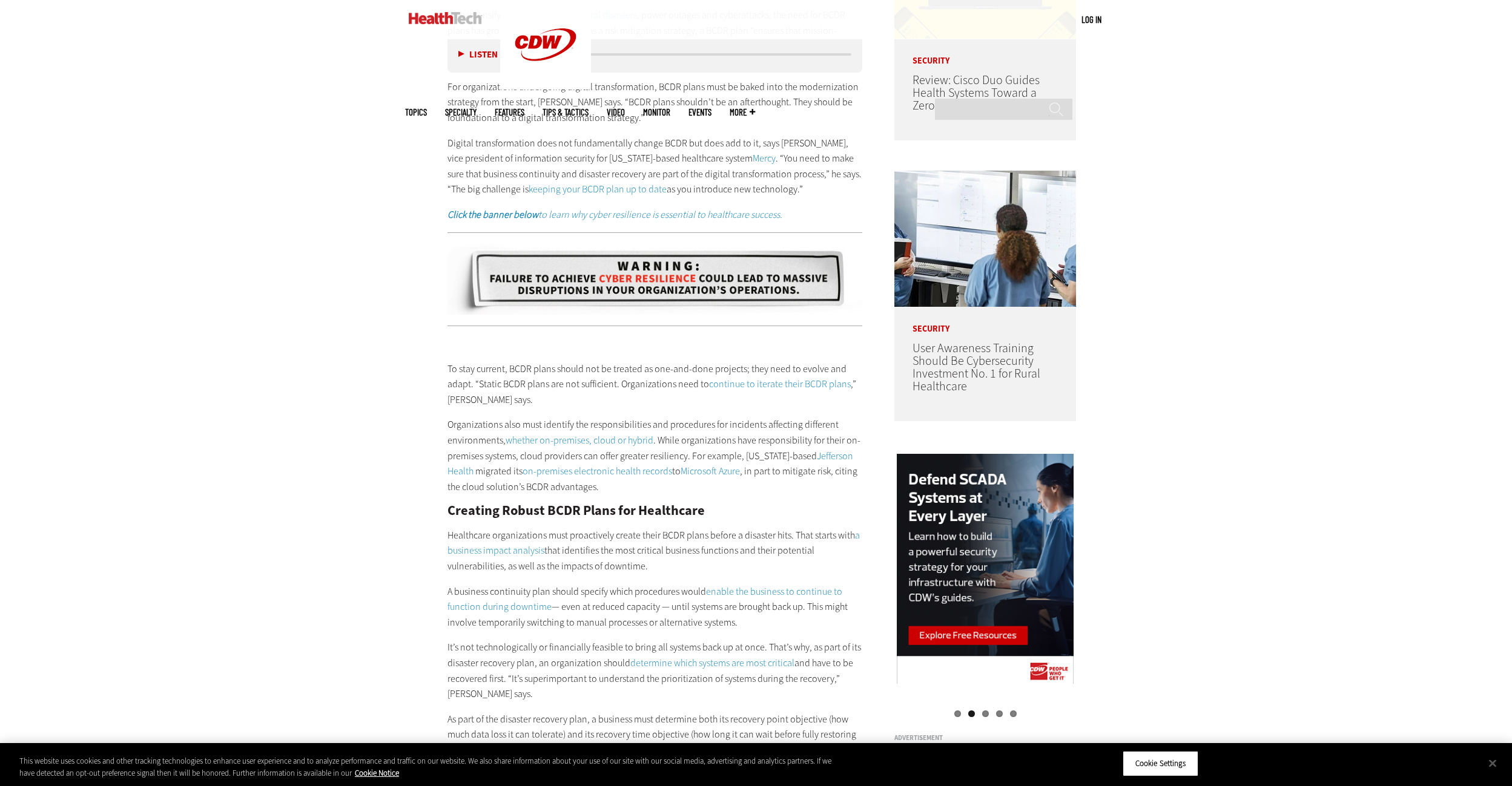
drag, startPoint x: 1265, startPoint y: 268, endPoint x: 1231, endPoint y: 237, distance: 46.0
click at [1231, 237] on div "Become an Insider Sign up [DATE] to receive premium content! Sign Up MENU Log i…" at bounding box center [756, 622] width 1512 height 3274
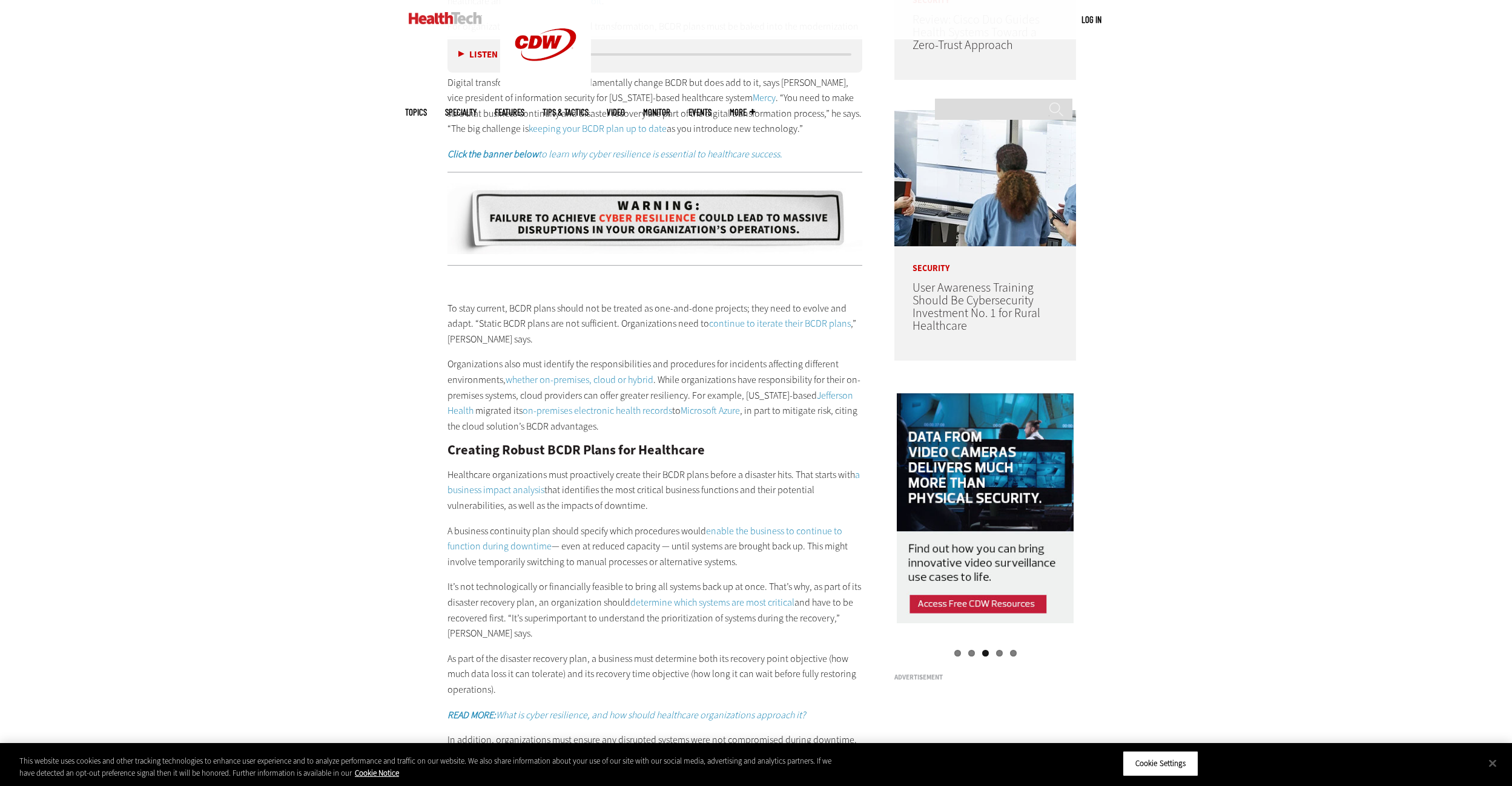
drag, startPoint x: 1248, startPoint y: 273, endPoint x: 1229, endPoint y: 264, distance: 21.0
click at [1215, 257] on div "Become an Insider Sign up [DATE] to receive premium content! Sign Up MENU Log i…" at bounding box center [756, 562] width 1512 height 3274
drag, startPoint x: 1294, startPoint y: 279, endPoint x: 1256, endPoint y: 234, distance: 58.9
click at [1256, 234] on div "Become an Insider Sign up [DATE] to receive premium content! Sign Up MENU Log i…" at bounding box center [756, 562] width 1512 height 3274
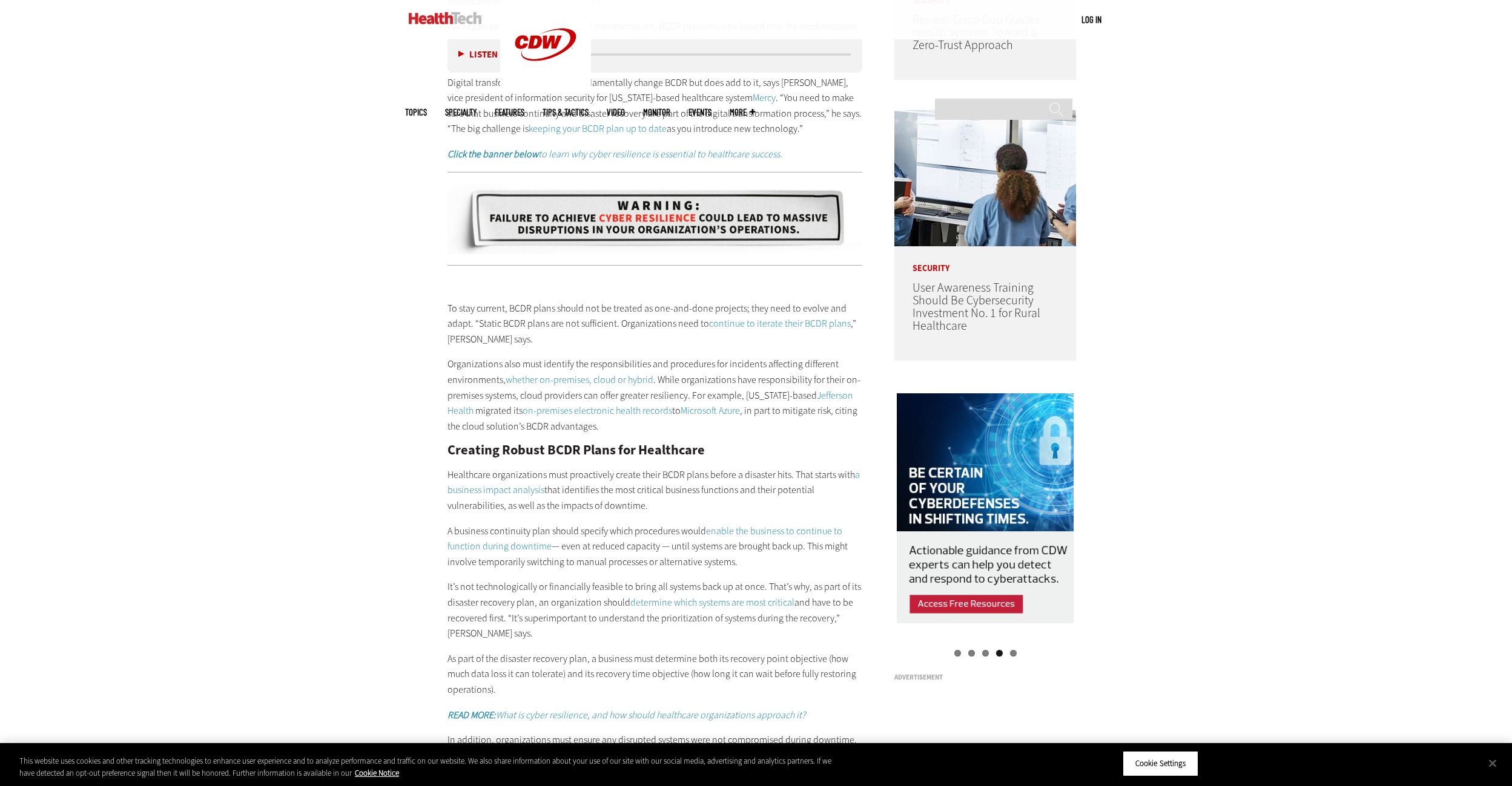
drag, startPoint x: 1269, startPoint y: 273, endPoint x: 1241, endPoint y: 217, distance: 62.6
click at [1241, 216] on div "Become an Insider Sign up [DATE] to receive premium content! Sign Up MENU Log i…" at bounding box center [756, 562] width 1512 height 3274
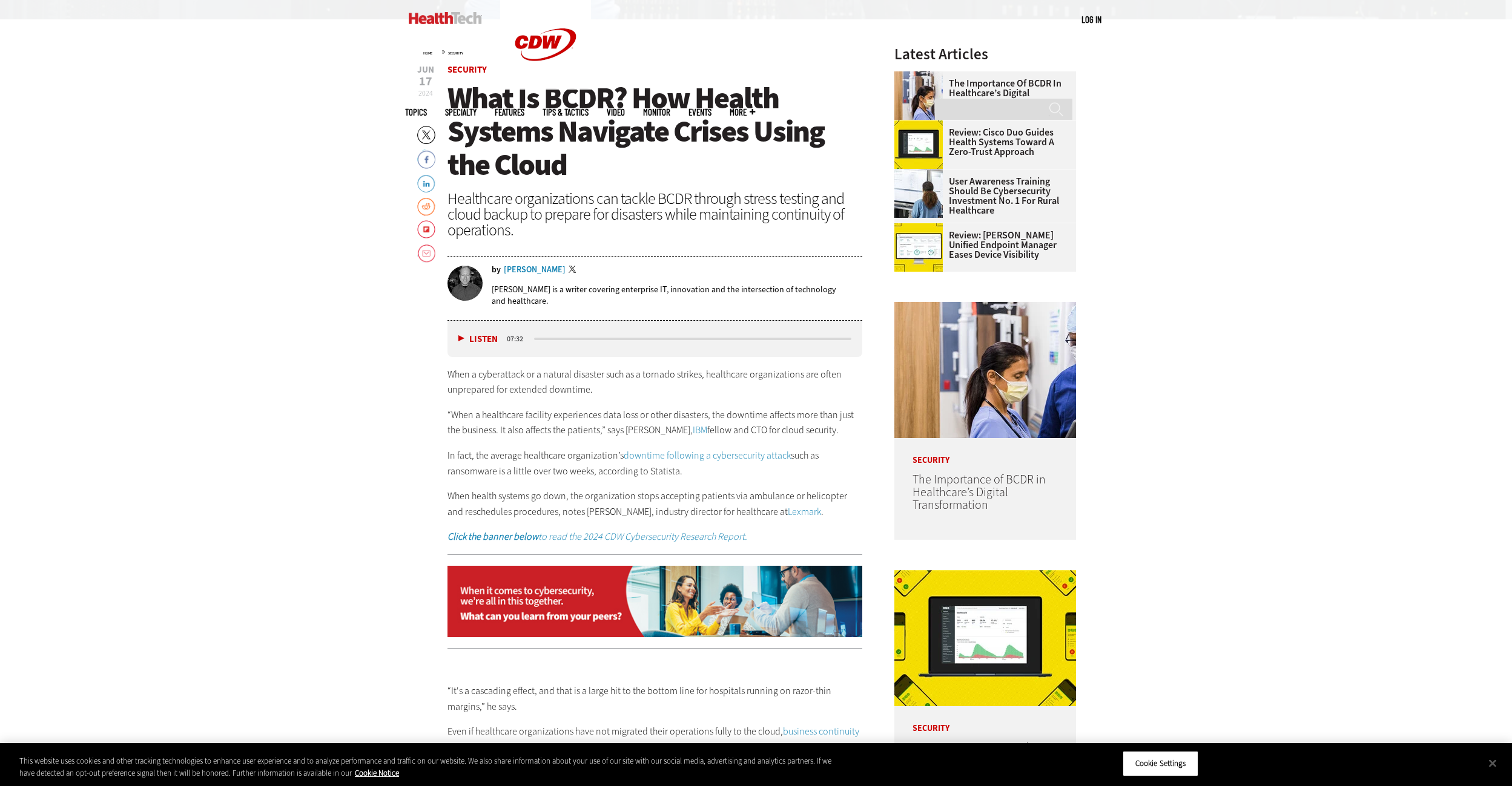
scroll to position [620, 0]
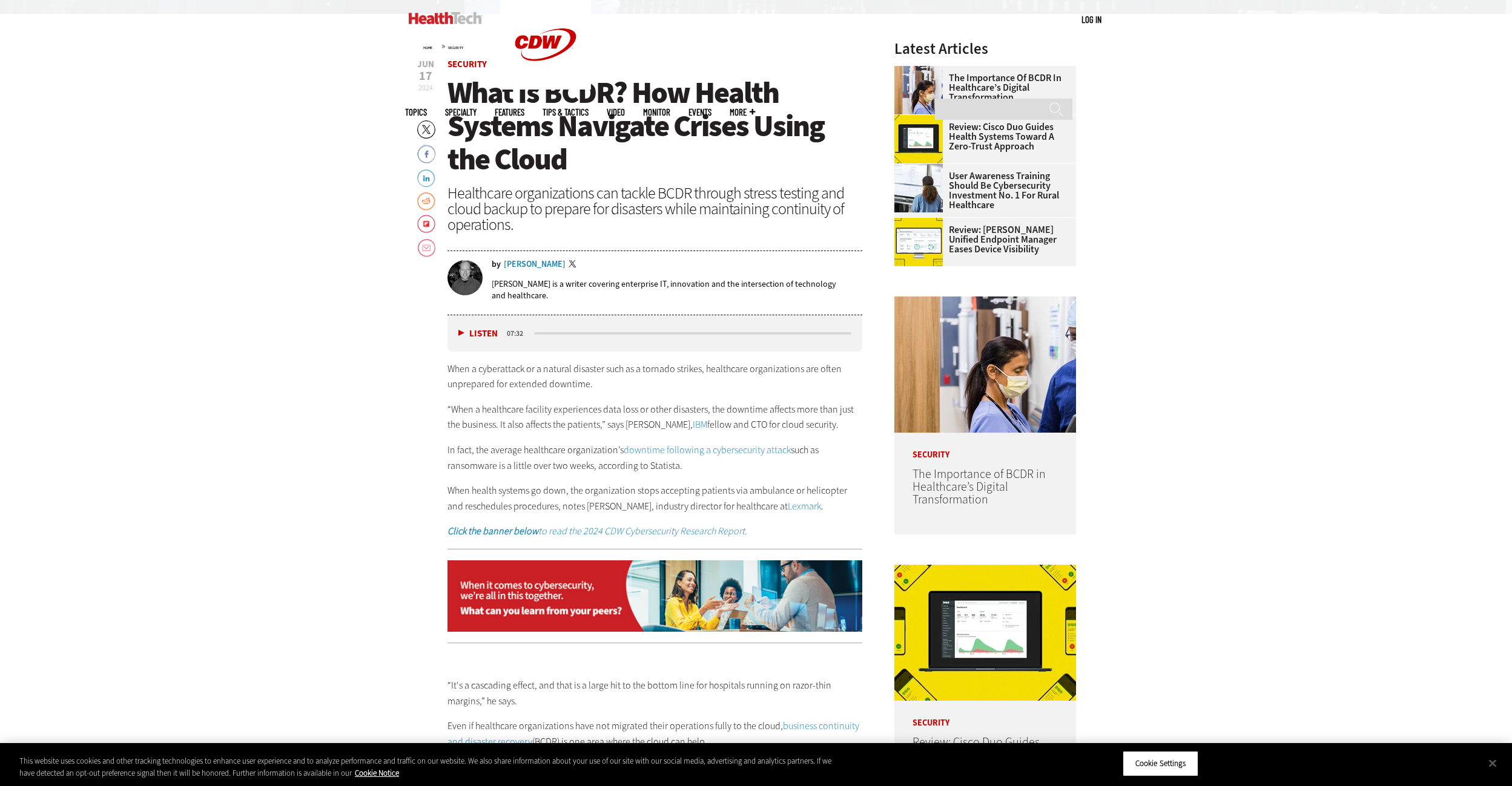
drag, startPoint x: 1377, startPoint y: 248, endPoint x: 1392, endPoint y: 194, distance: 56.0
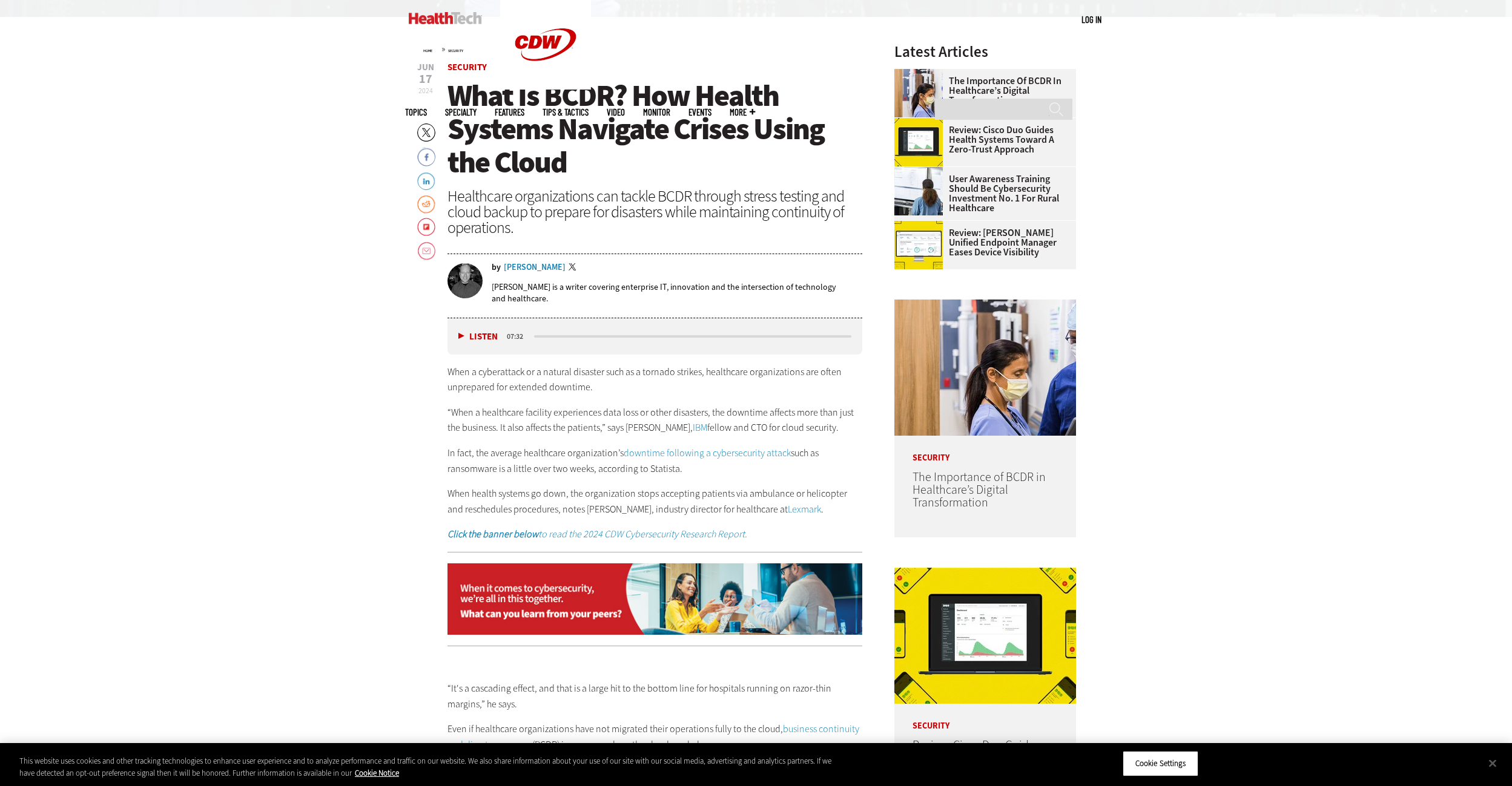
scroll to position [615, 0]
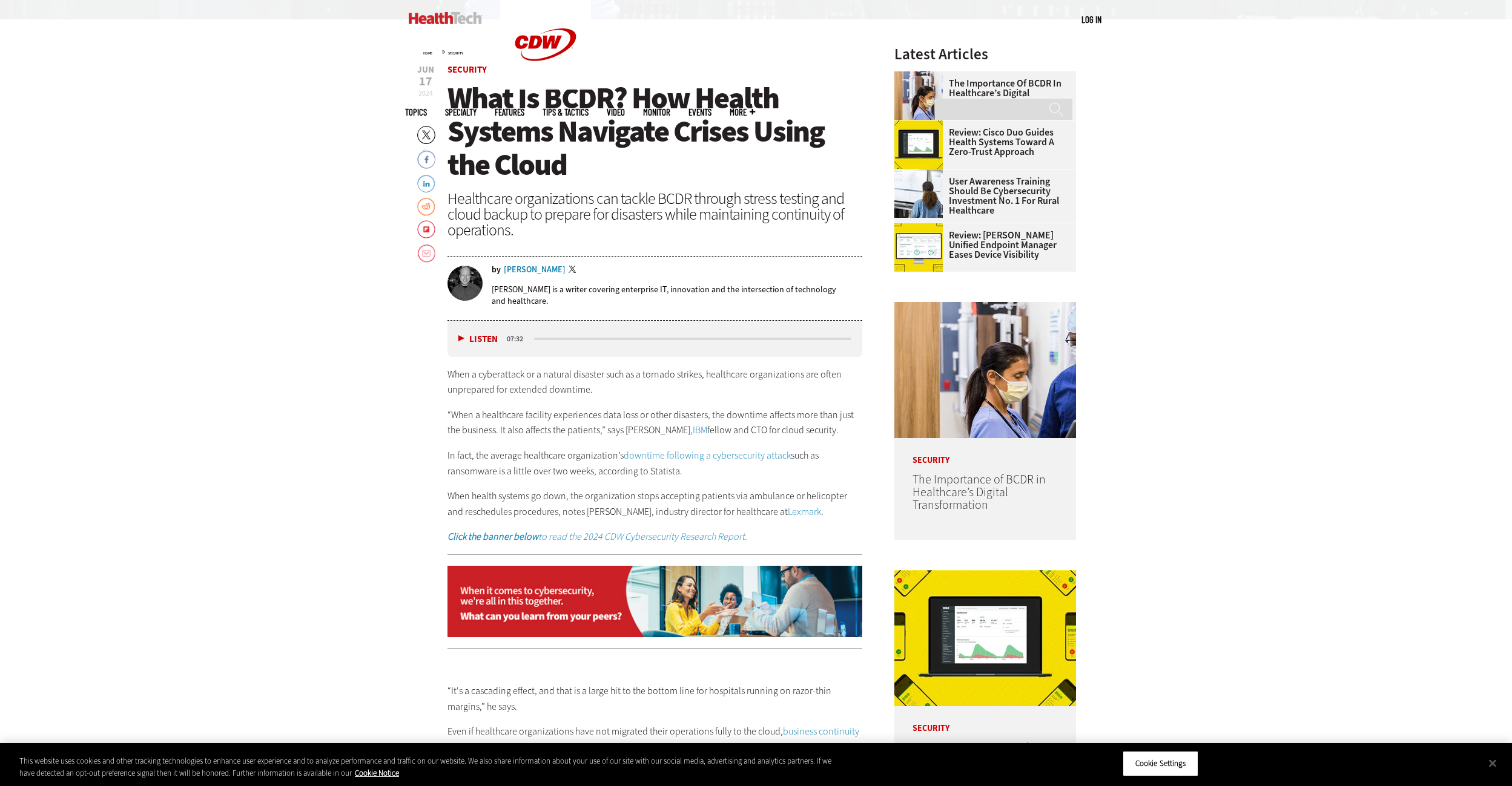
drag, startPoint x: 1375, startPoint y: 234, endPoint x: 1375, endPoint y: 205, distance: 29.0
drag, startPoint x: 1375, startPoint y: 248, endPoint x: 1375, endPoint y: 212, distance: 36.0
drag, startPoint x: 1382, startPoint y: 218, endPoint x: 1409, endPoint y: 173, distance: 52.5
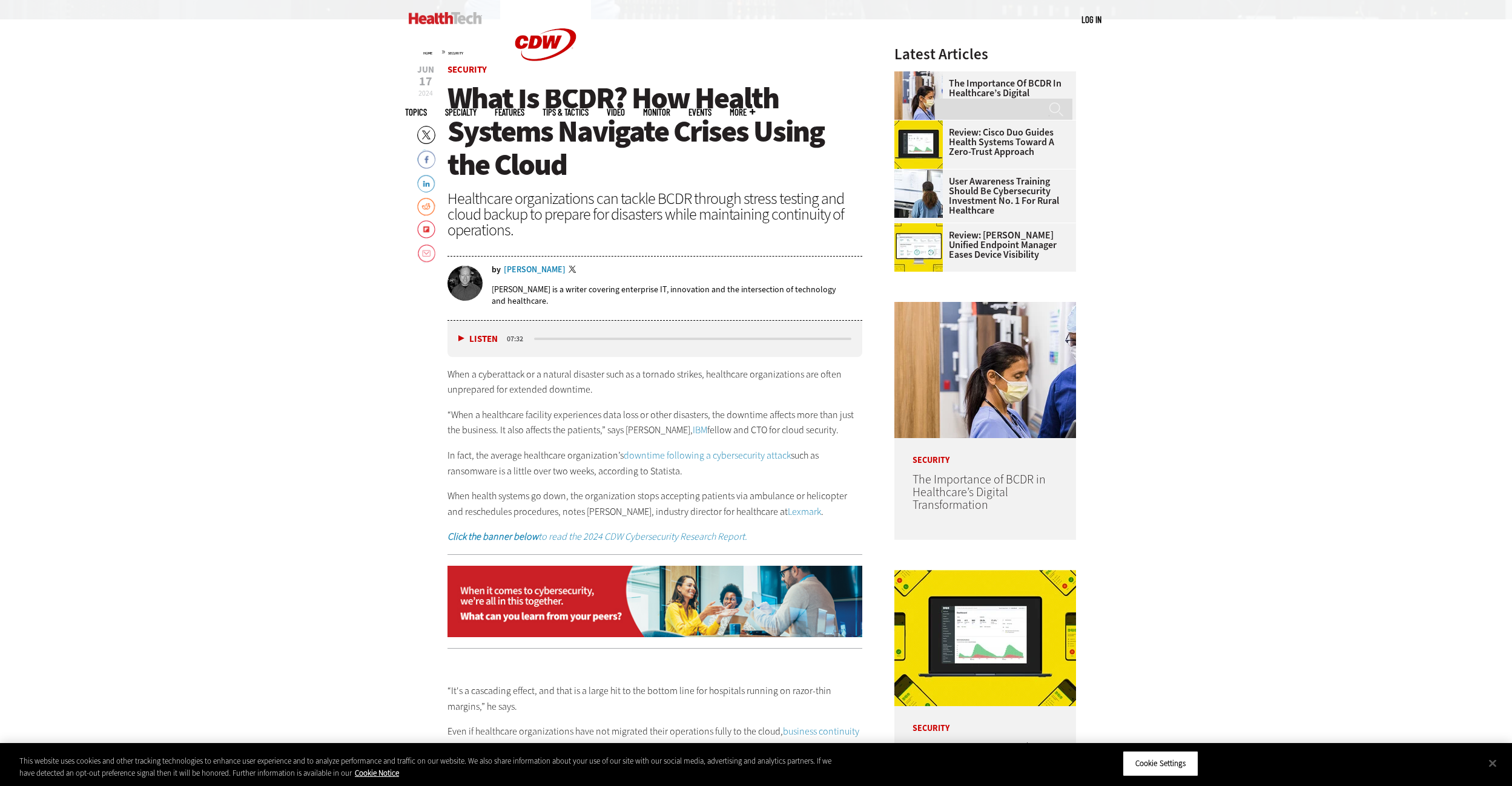
drag, startPoint x: 1397, startPoint y: 236, endPoint x: 1270, endPoint y: 190, distance: 135.1
drag, startPoint x: 1366, startPoint y: 244, endPoint x: 1348, endPoint y: 206, distance: 42.0
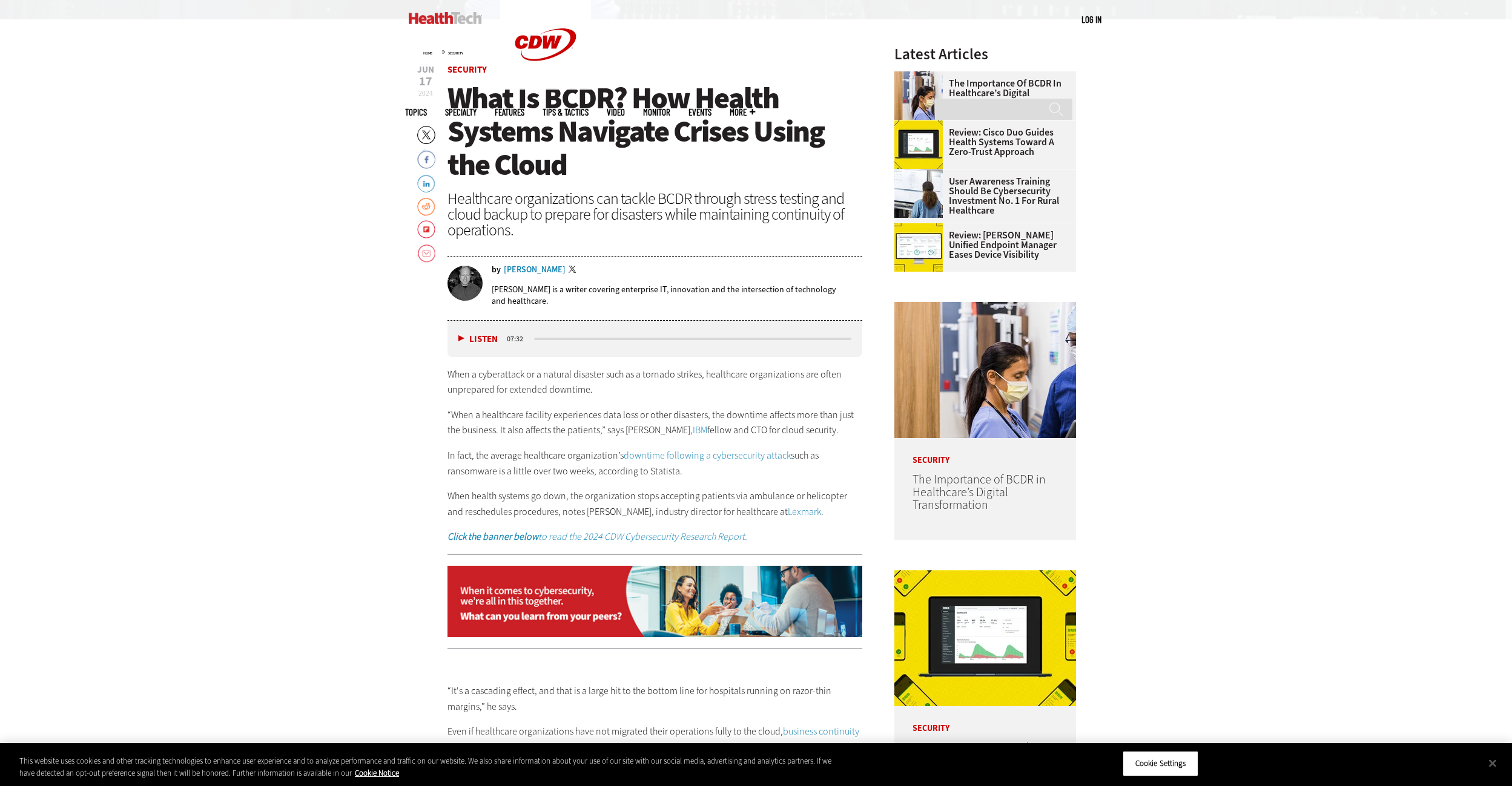
drag, startPoint x: 1355, startPoint y: 221, endPoint x: 1354, endPoint y: 149, distance: 72.0
drag, startPoint x: 1365, startPoint y: 234, endPoint x: 1290, endPoint y: 201, distance: 81.9
drag, startPoint x: 1350, startPoint y: 213, endPoint x: 1337, endPoint y: 157, distance: 57.5
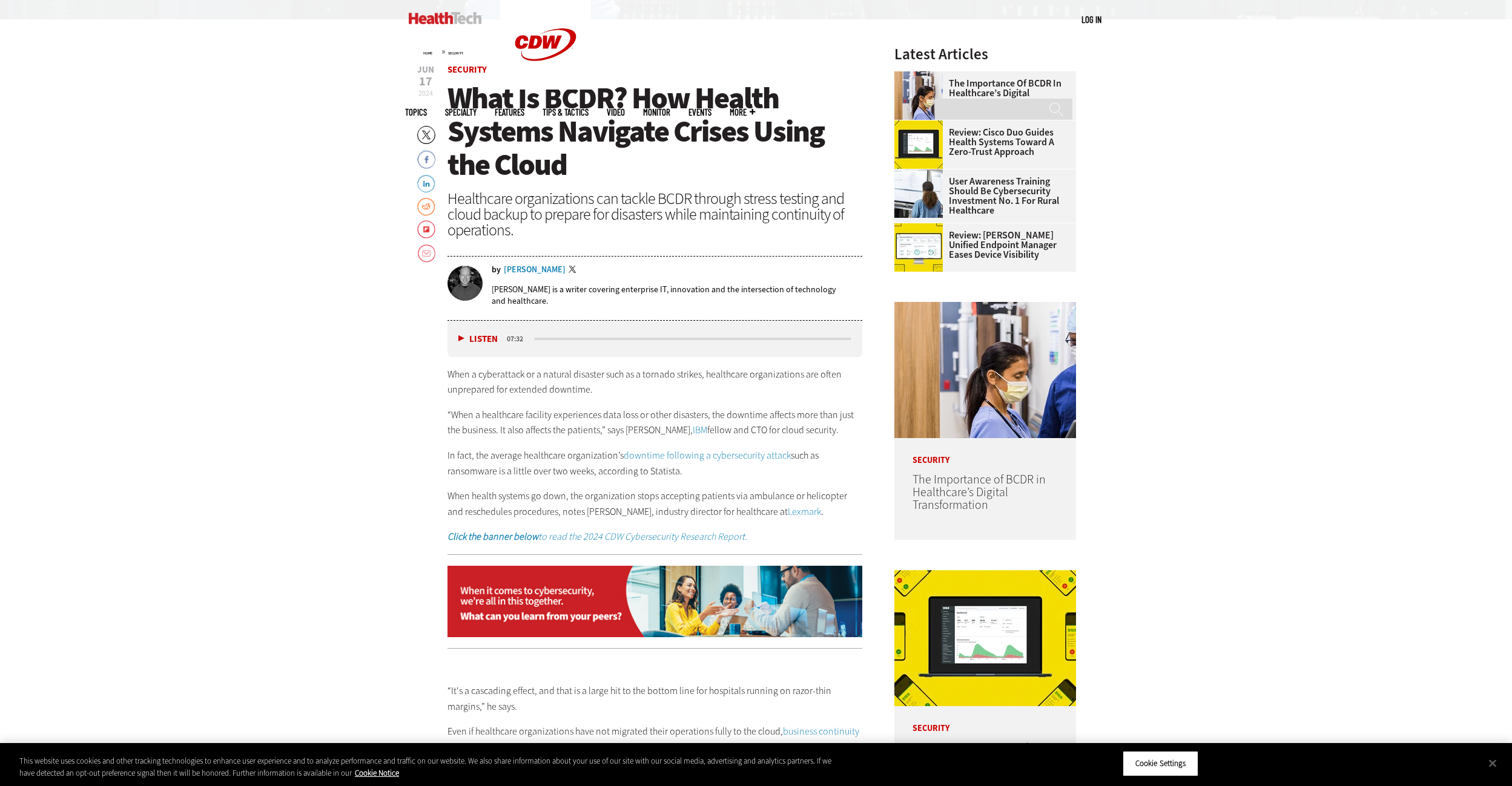
drag, startPoint x: 1358, startPoint y: 219, endPoint x: 1379, endPoint y: 148, distance: 74.0
drag, startPoint x: 1347, startPoint y: 215, endPoint x: 1345, endPoint y: 173, distance: 42.0
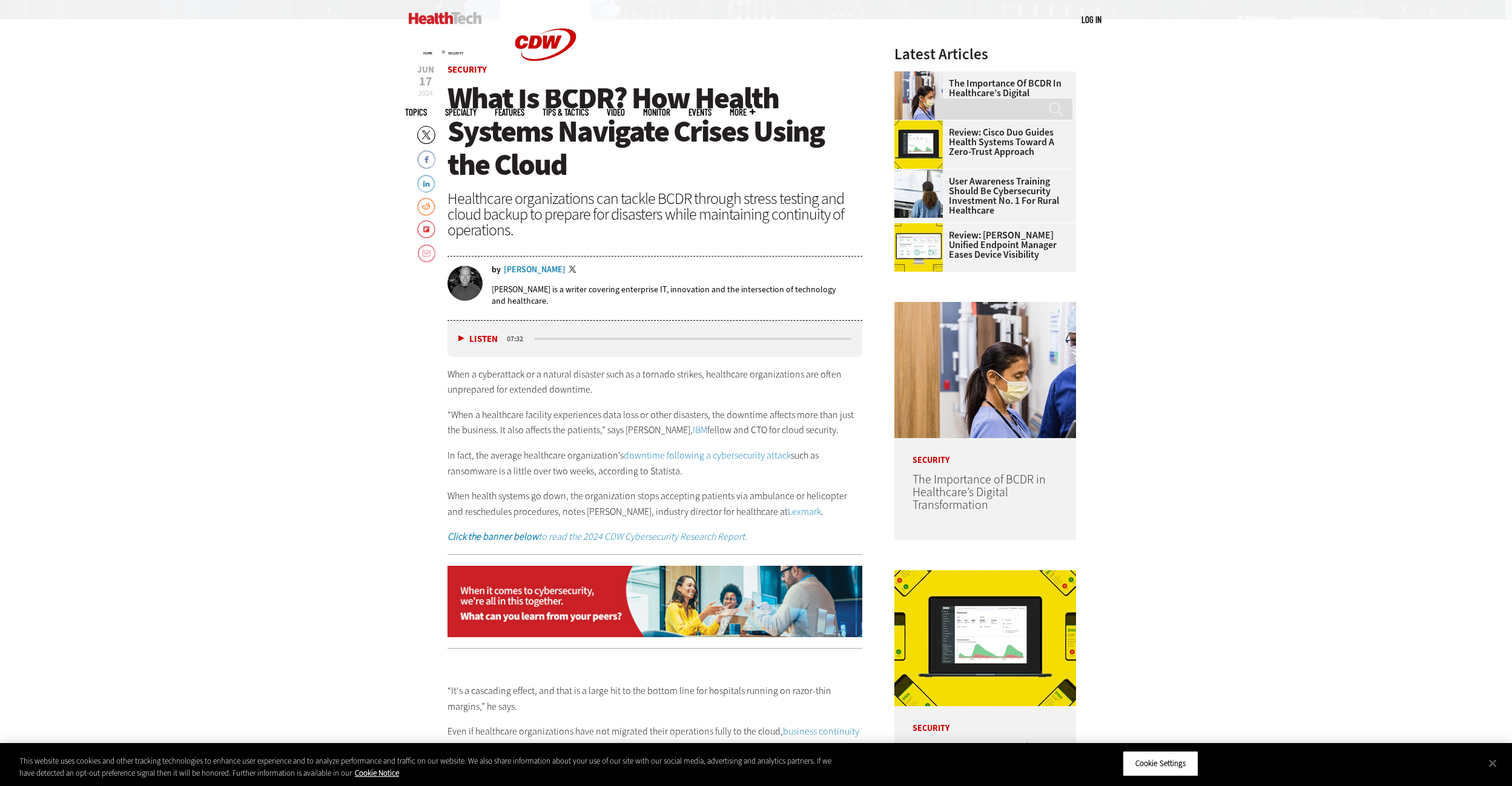
drag, startPoint x: 1370, startPoint y: 236, endPoint x: 1378, endPoint y: 180, distance: 56.6
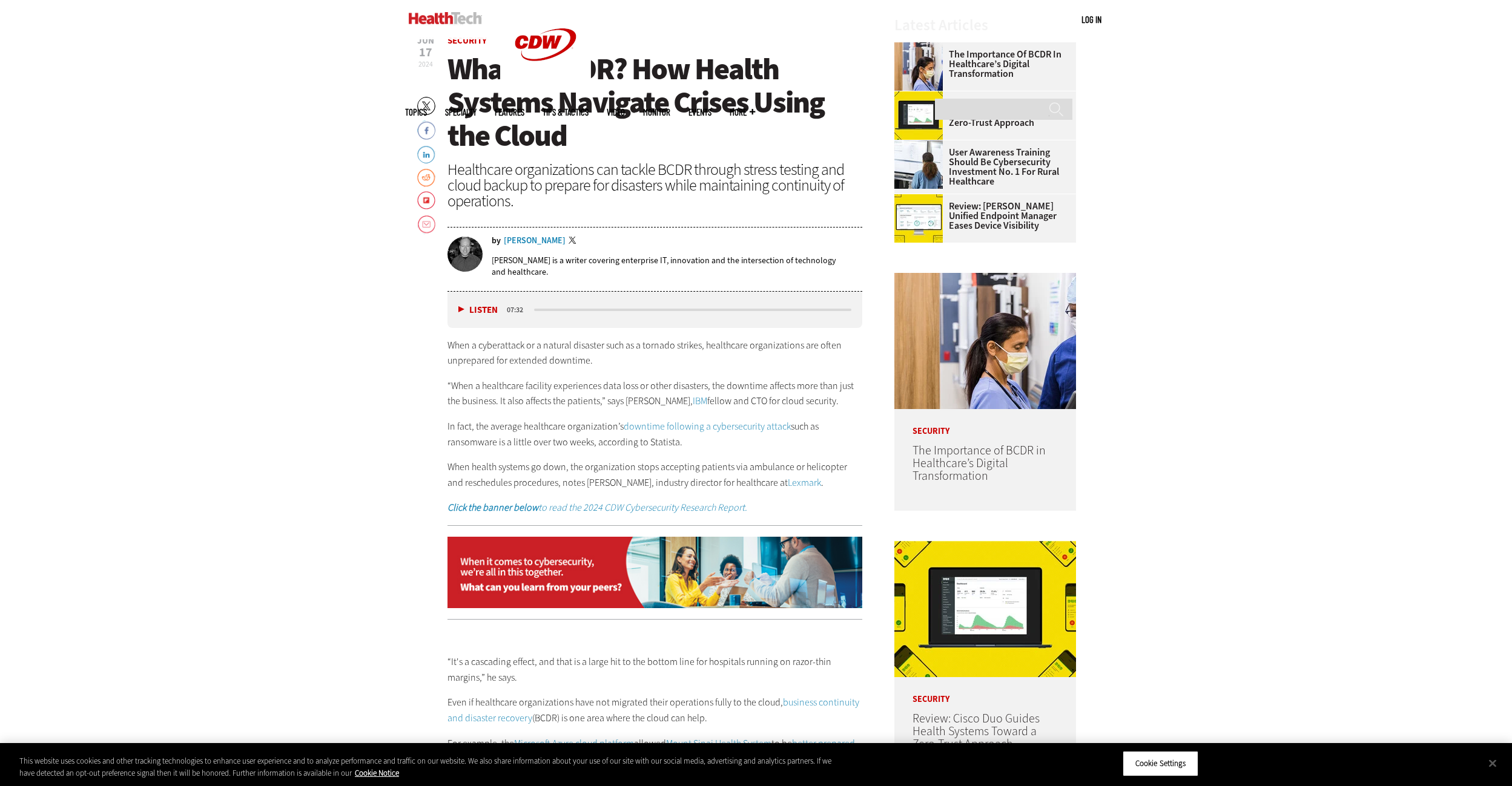
scroll to position [649, 0]
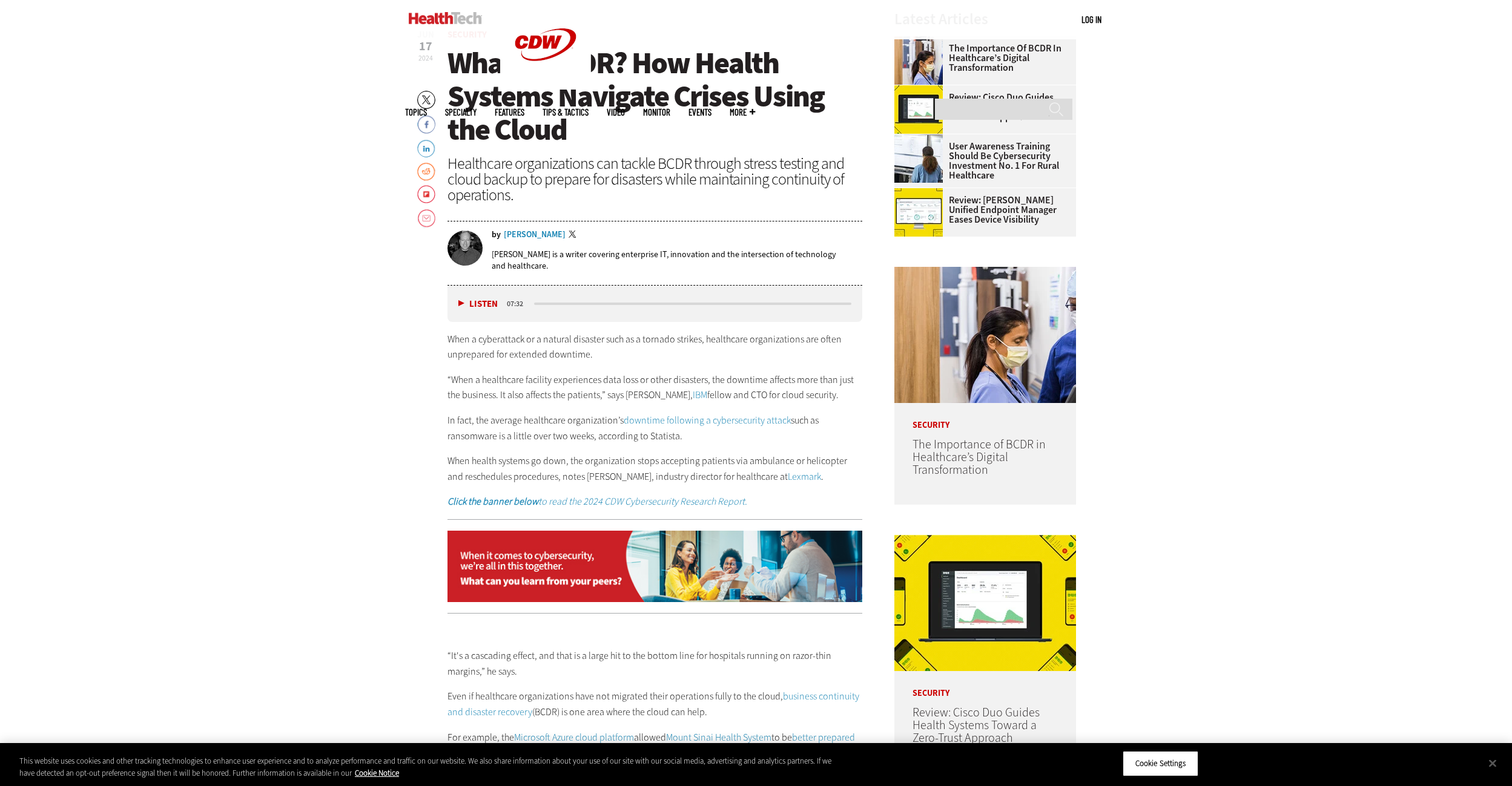
drag, startPoint x: 1373, startPoint y: 244, endPoint x: 1341, endPoint y: 223, distance: 38.3
drag, startPoint x: 1399, startPoint y: 232, endPoint x: 1399, endPoint y: 186, distance: 46.0
drag, startPoint x: 1352, startPoint y: 240, endPoint x: 1318, endPoint y: 176, distance: 72.5
